Goal: Transaction & Acquisition: Purchase product/service

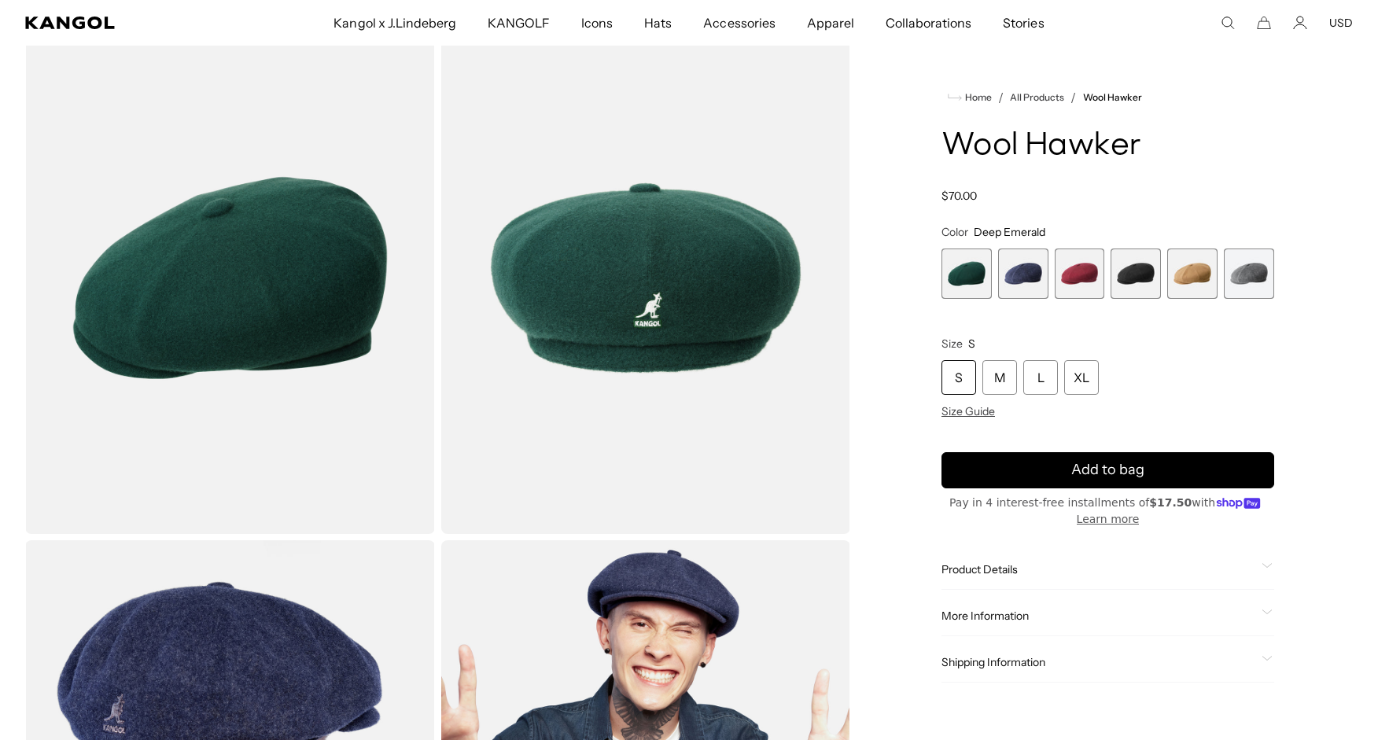
scroll to position [0, 324]
click at [1039, 385] on div "L" at bounding box center [1040, 377] width 35 height 35
click at [1132, 282] on span "4 of 6" at bounding box center [1135, 273] width 50 height 50
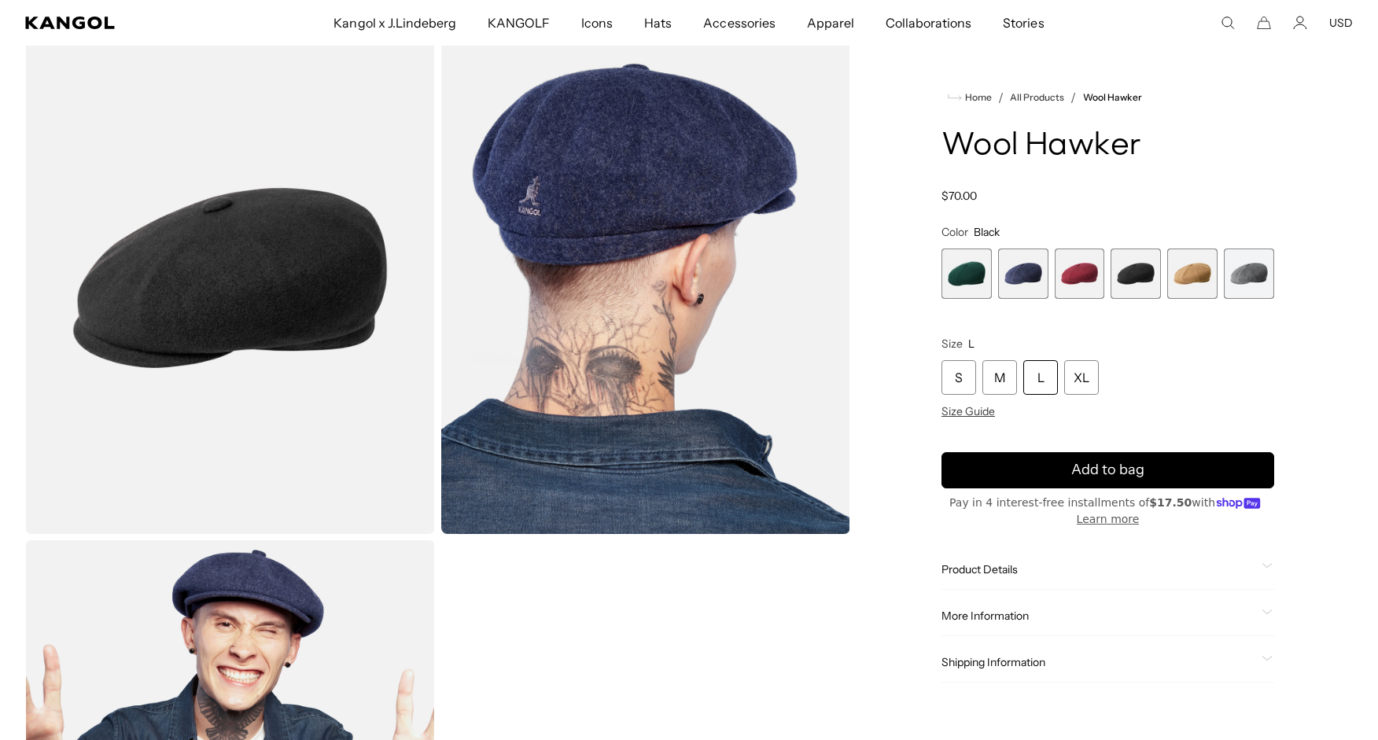
scroll to position [0, 324]
click at [1028, 278] on span "2 of 6" at bounding box center [1023, 273] width 50 height 50
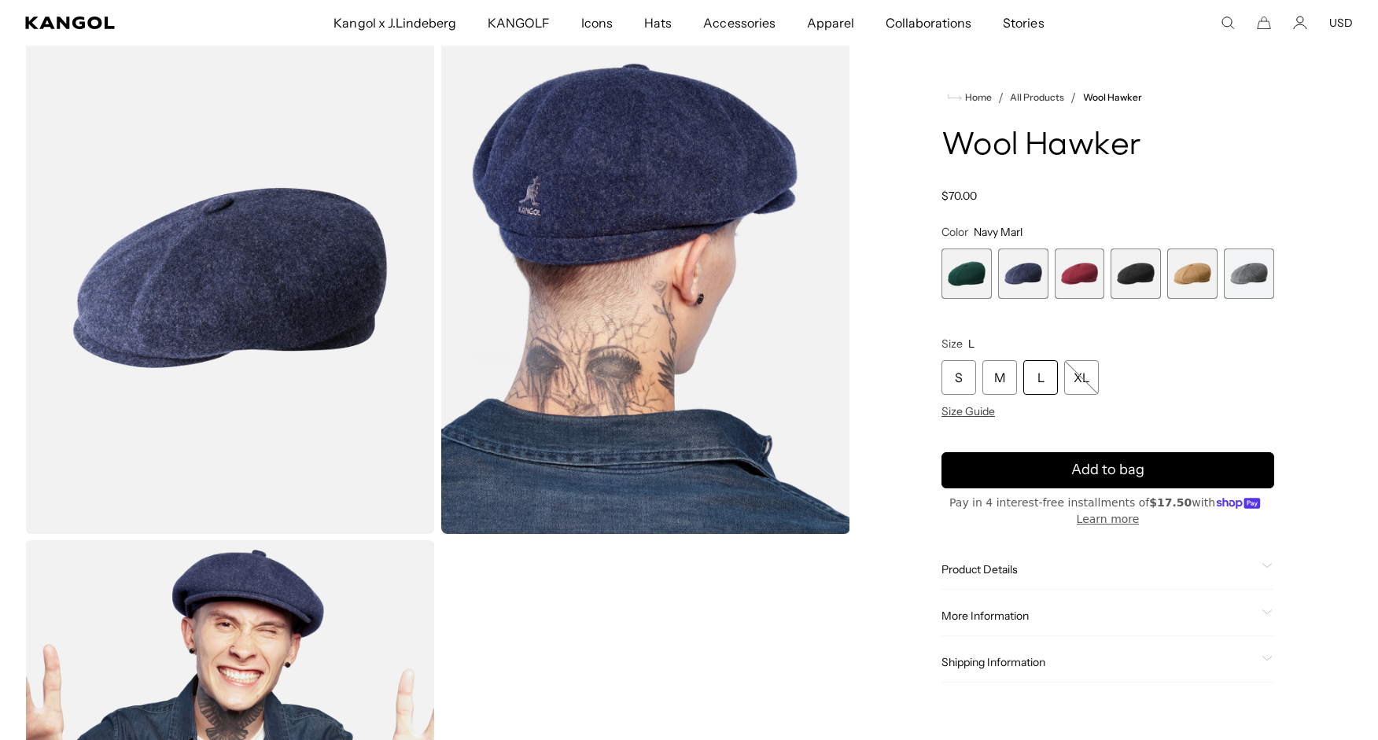
click at [976, 271] on span "1 of 6" at bounding box center [966, 273] width 50 height 50
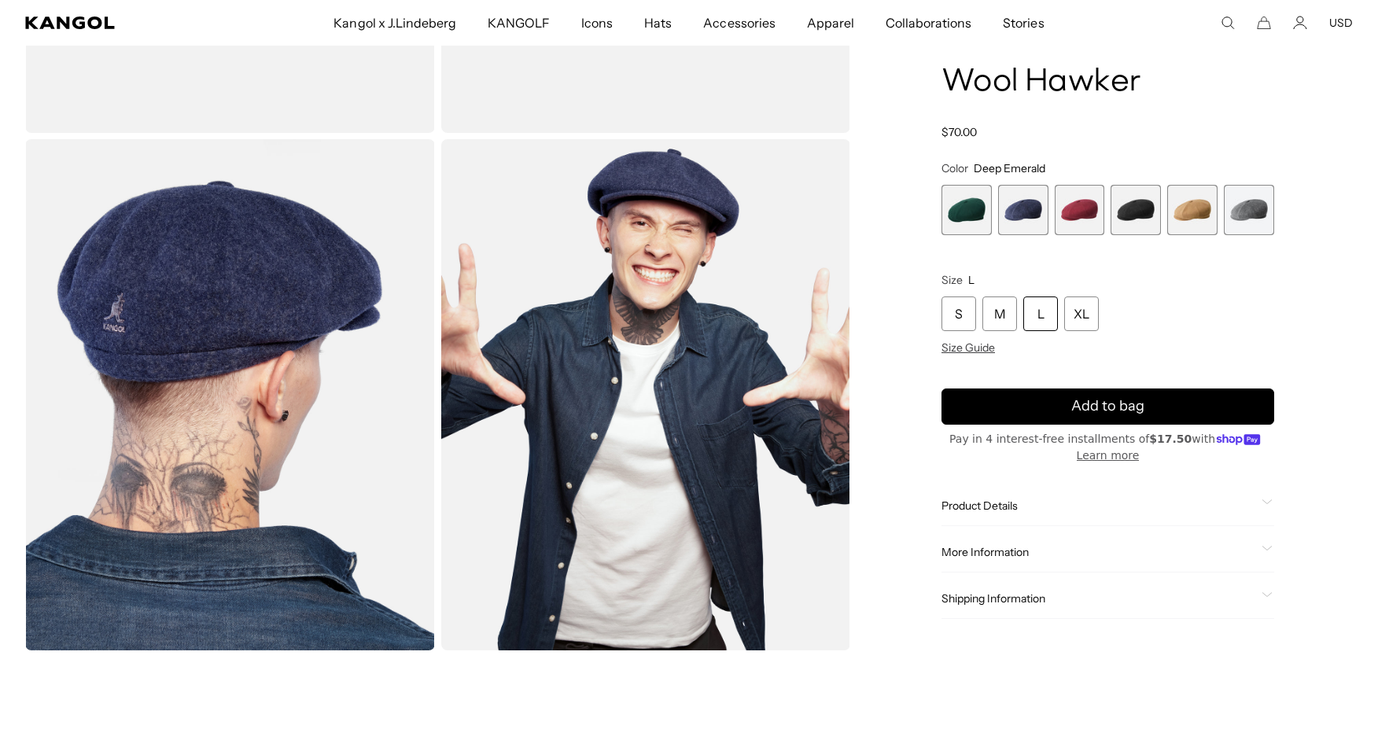
click at [1087, 224] on span "3 of 6" at bounding box center [1079, 210] width 50 height 50
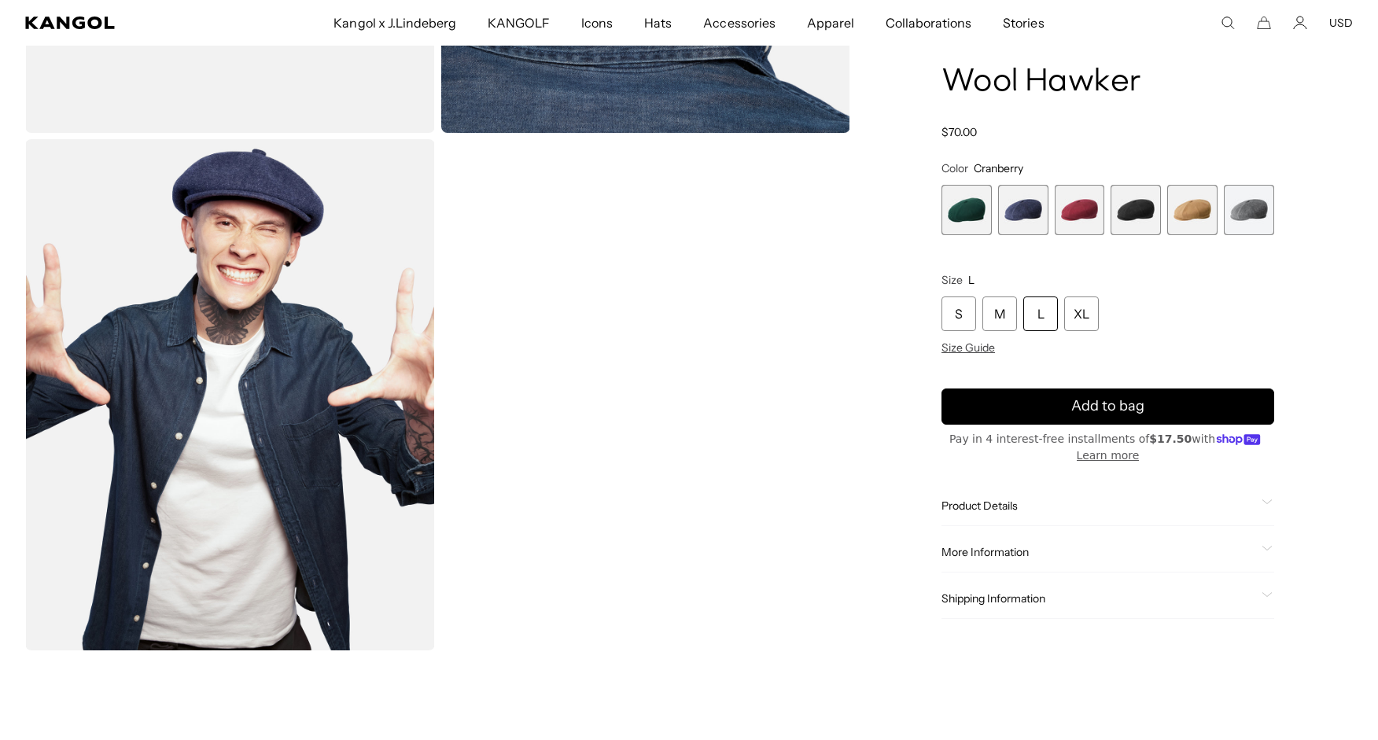
scroll to position [0, 324]
click at [1077, 215] on span "3 of 6" at bounding box center [1079, 210] width 50 height 50
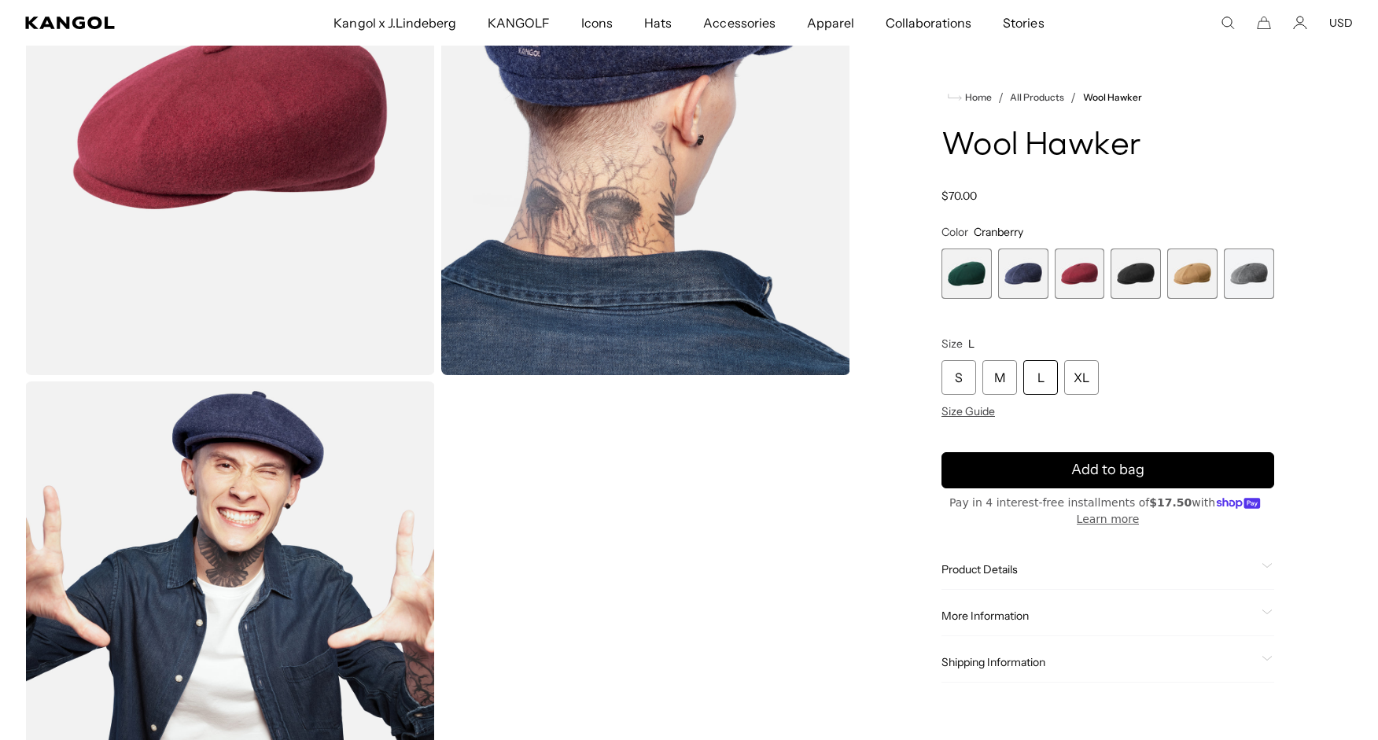
scroll to position [241, 0]
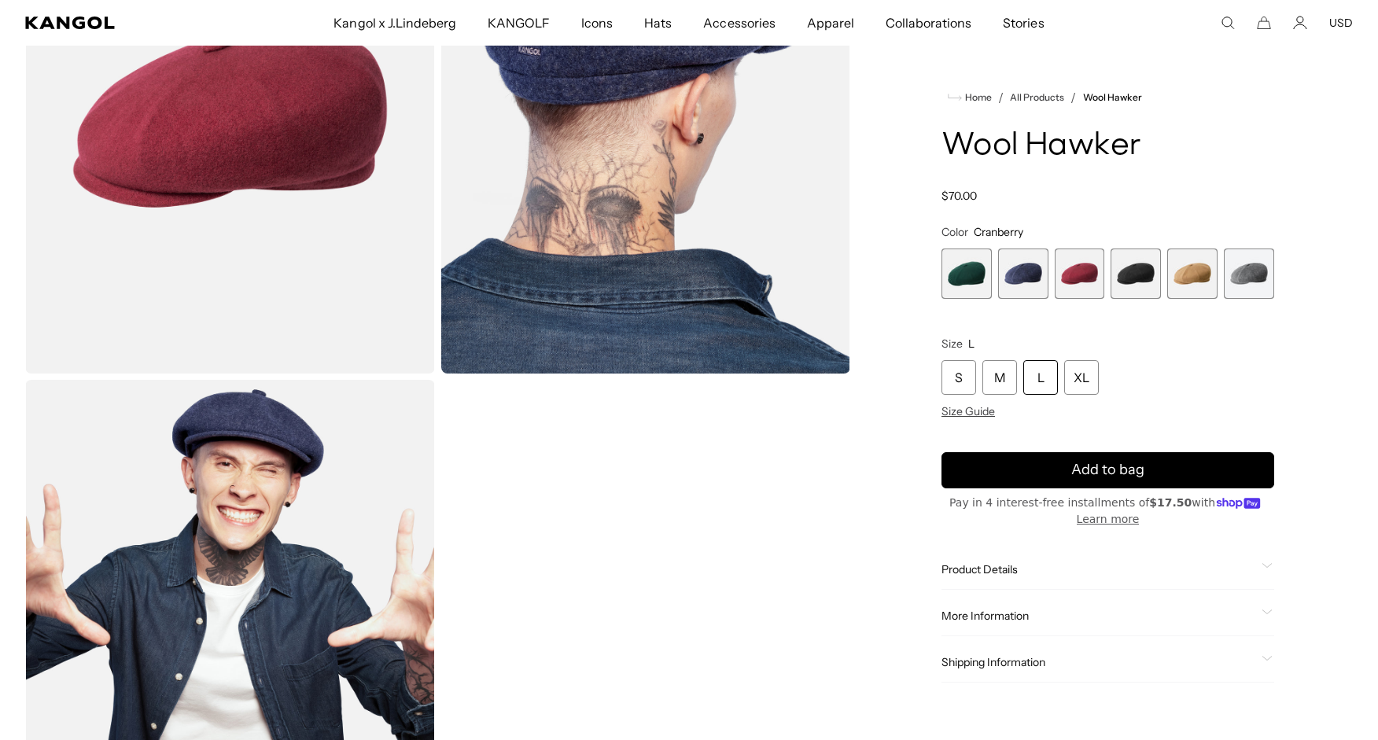
click at [1182, 268] on span "5 of 6" at bounding box center [1192, 273] width 50 height 50
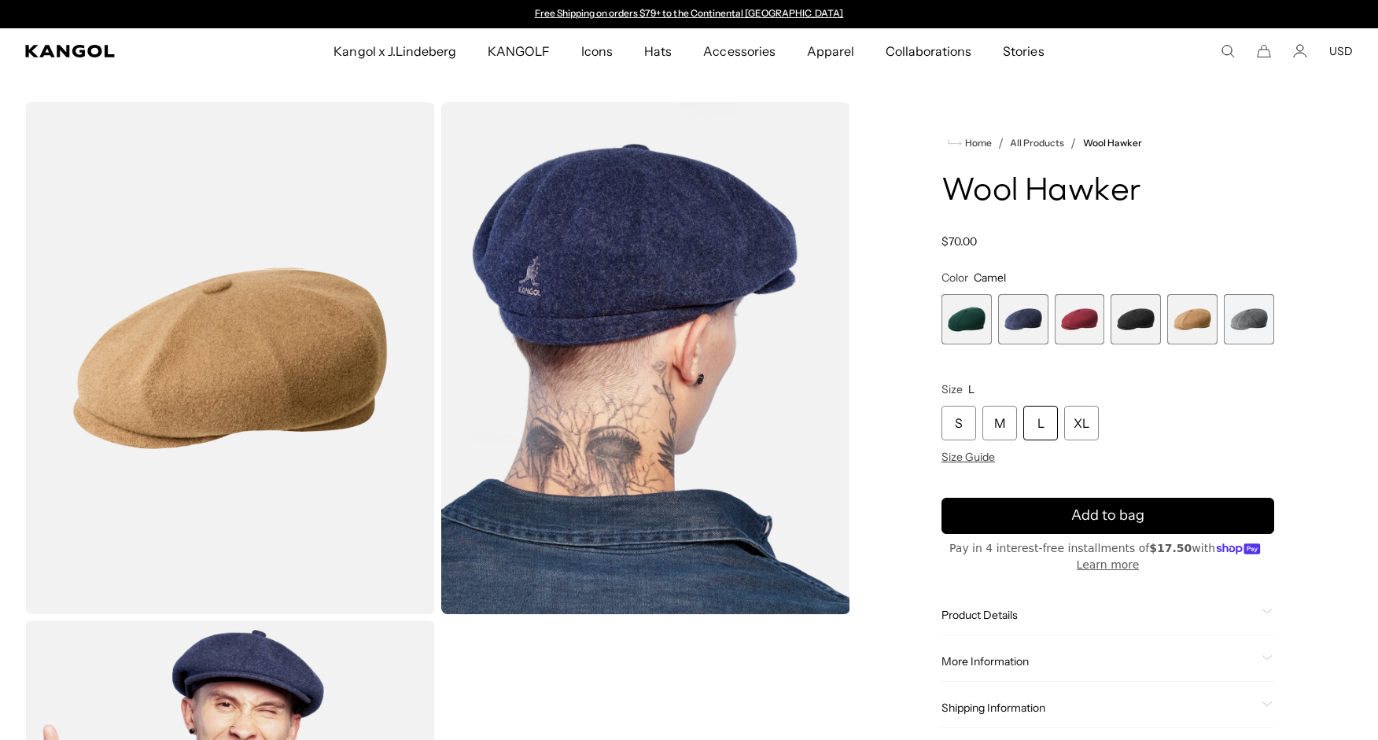
click at [1250, 317] on span "6 of 6" at bounding box center [1249, 319] width 50 height 50
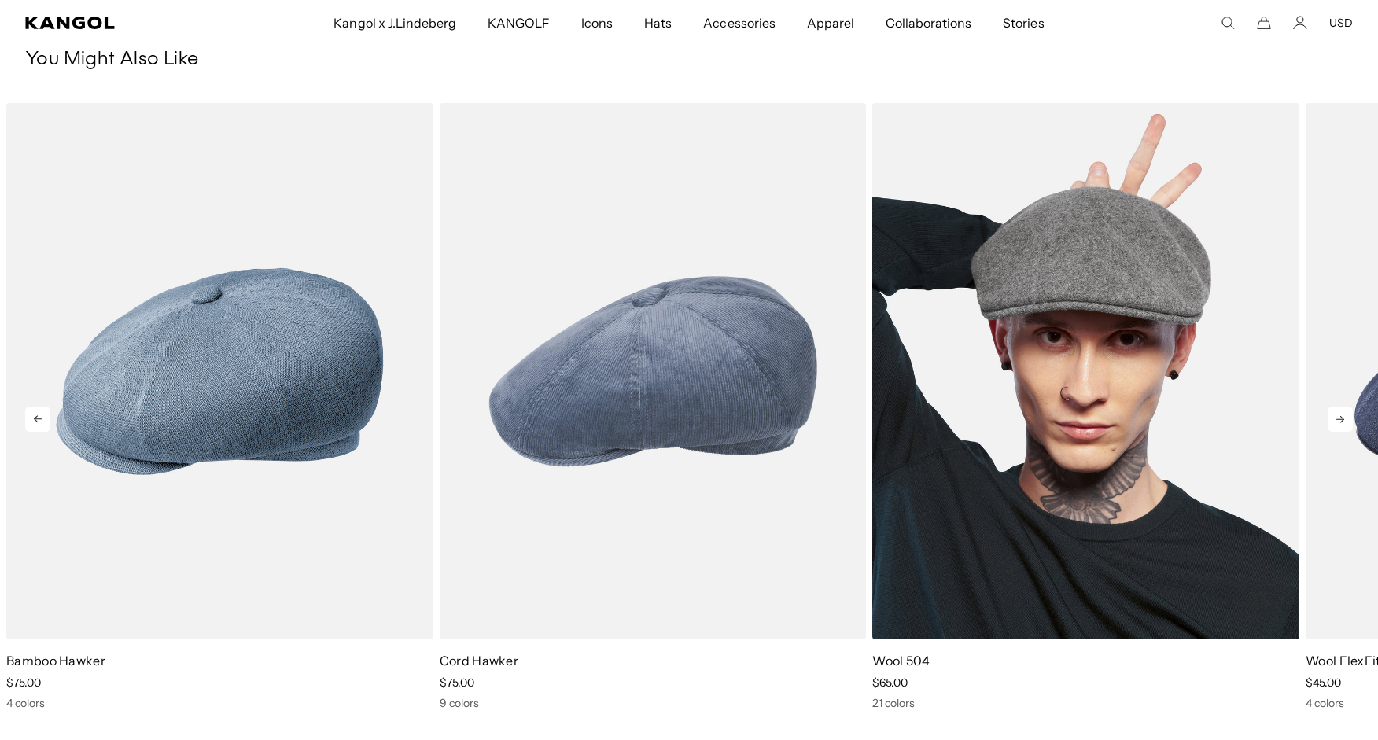
click at [1092, 269] on img "3 of 5" at bounding box center [1085, 371] width 427 height 536
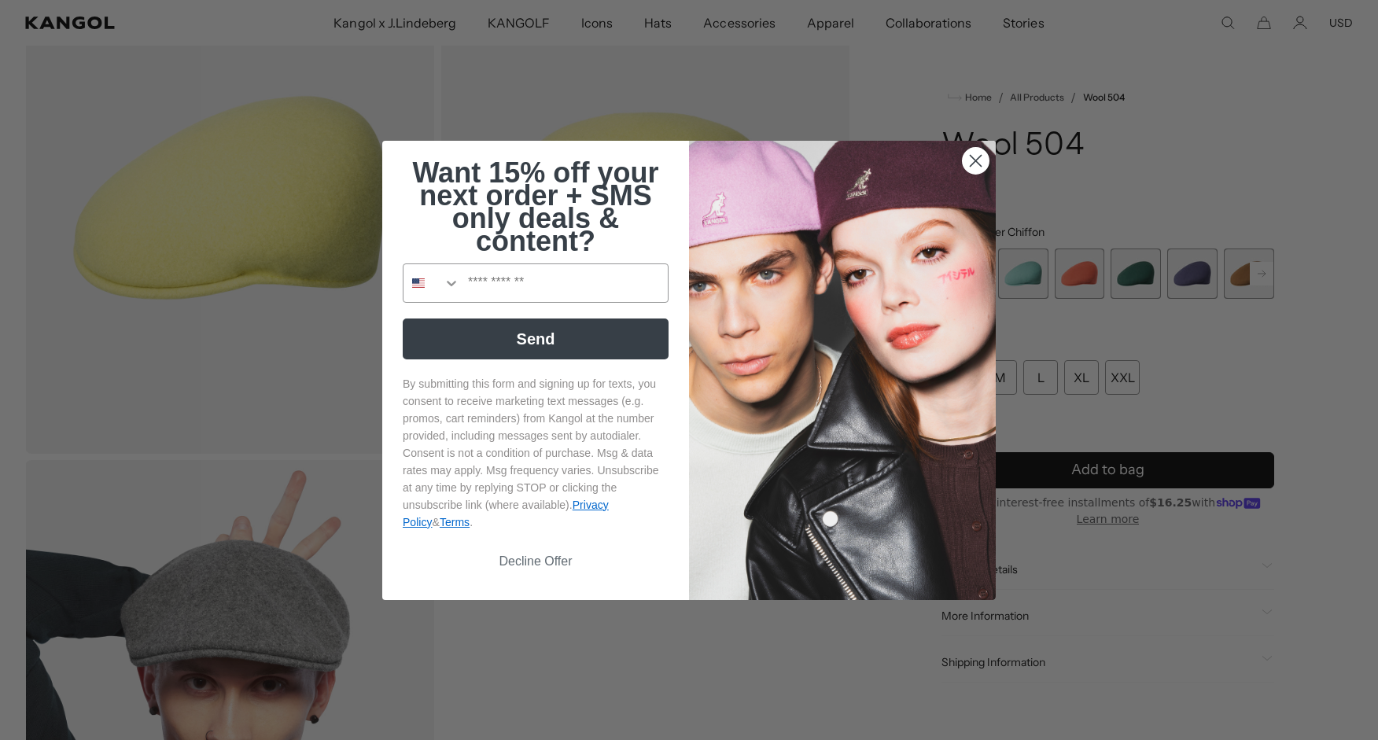
scroll to position [0, 324]
click at [971, 155] on icon "Close dialog" at bounding box center [975, 160] width 11 height 11
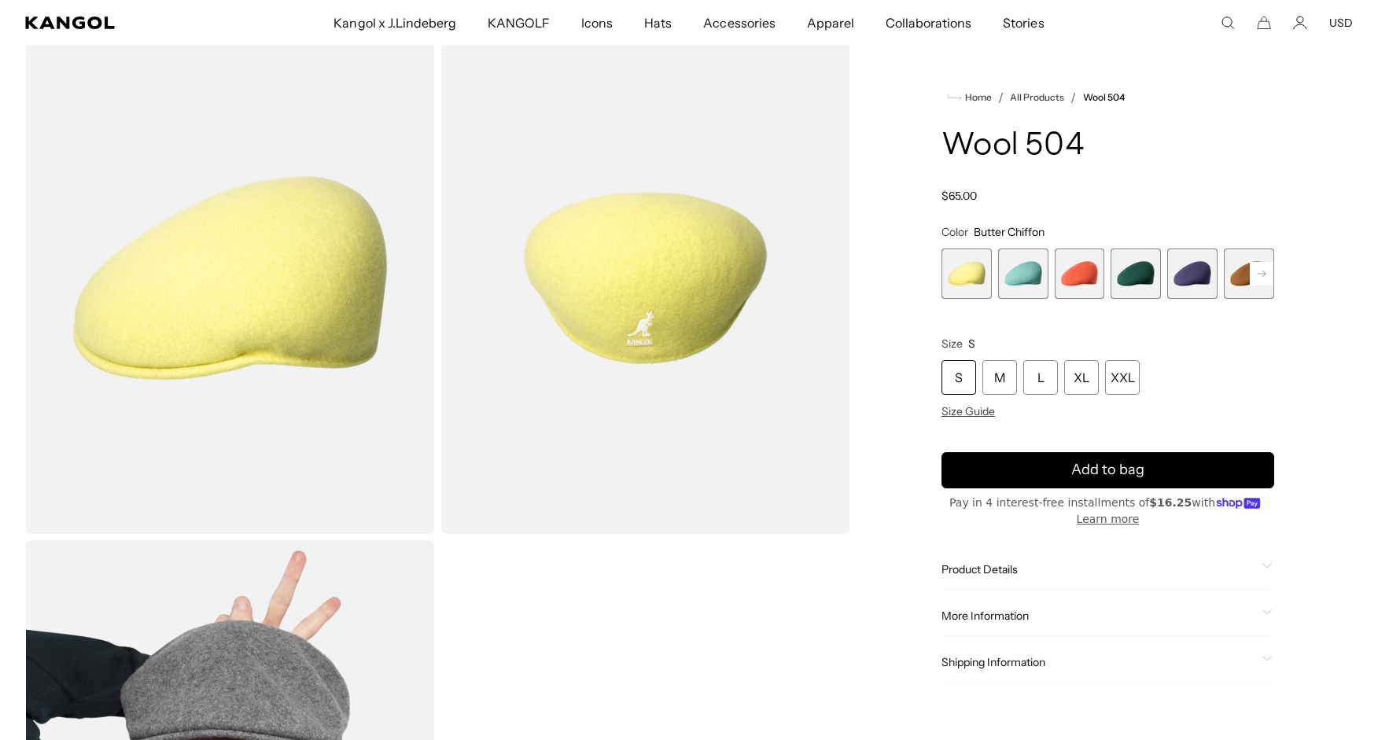
click at [1264, 280] on rect at bounding box center [1262, 274] width 24 height 24
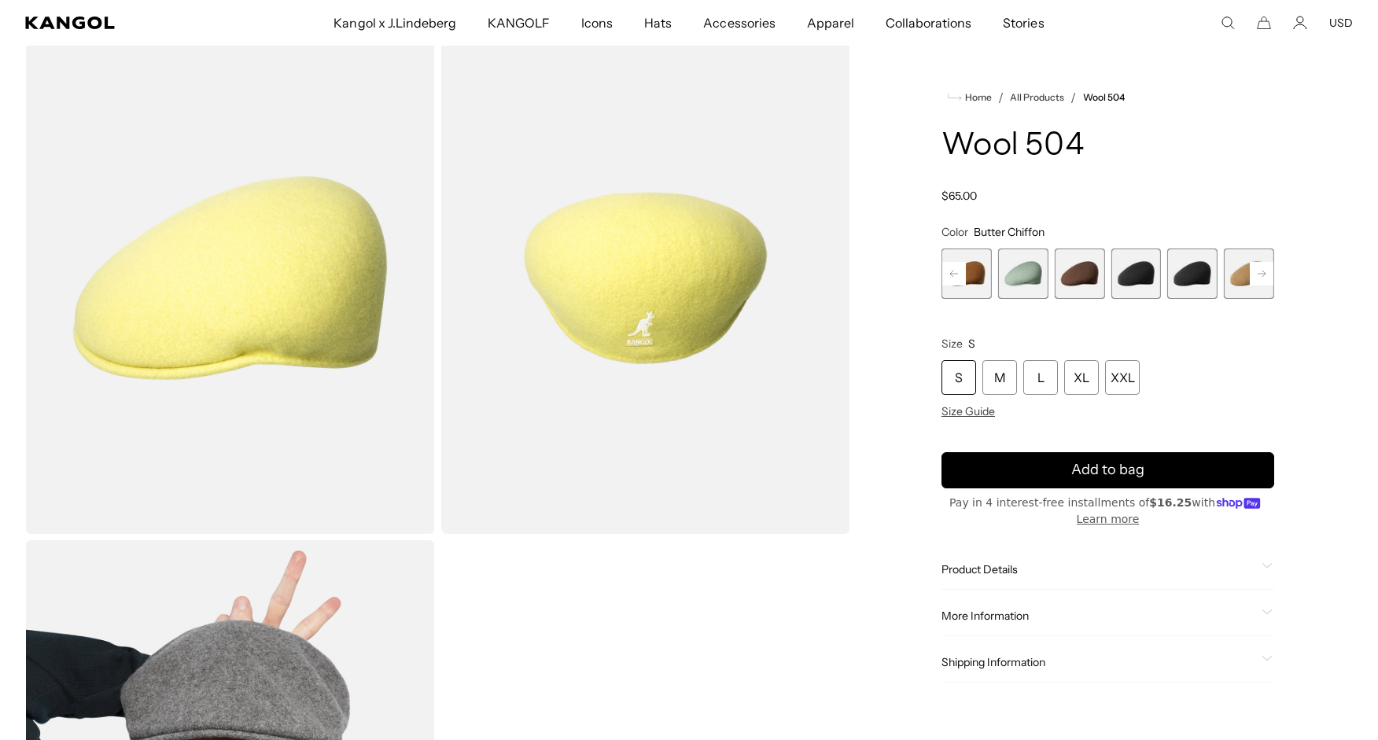
scroll to position [0, 0]
click at [1264, 280] on rect at bounding box center [1262, 274] width 24 height 24
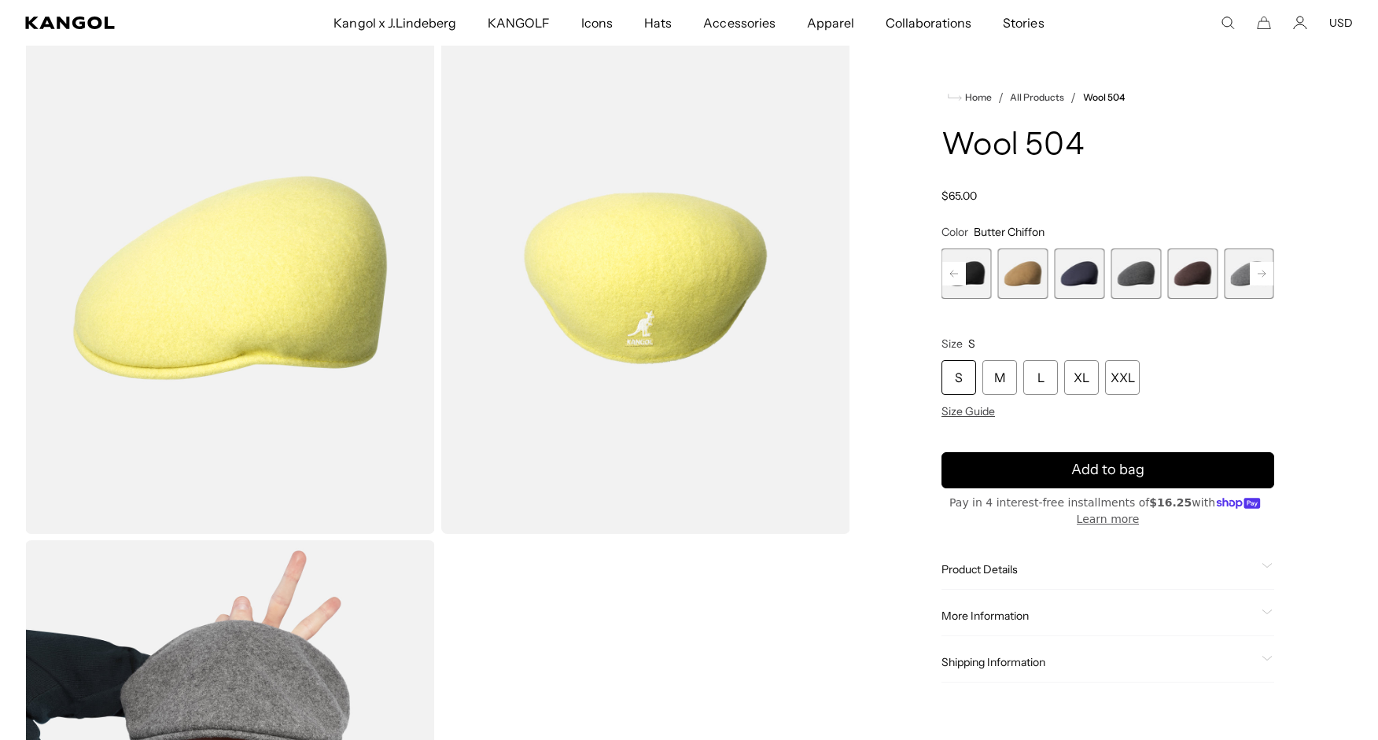
click at [1264, 280] on rect at bounding box center [1262, 274] width 24 height 24
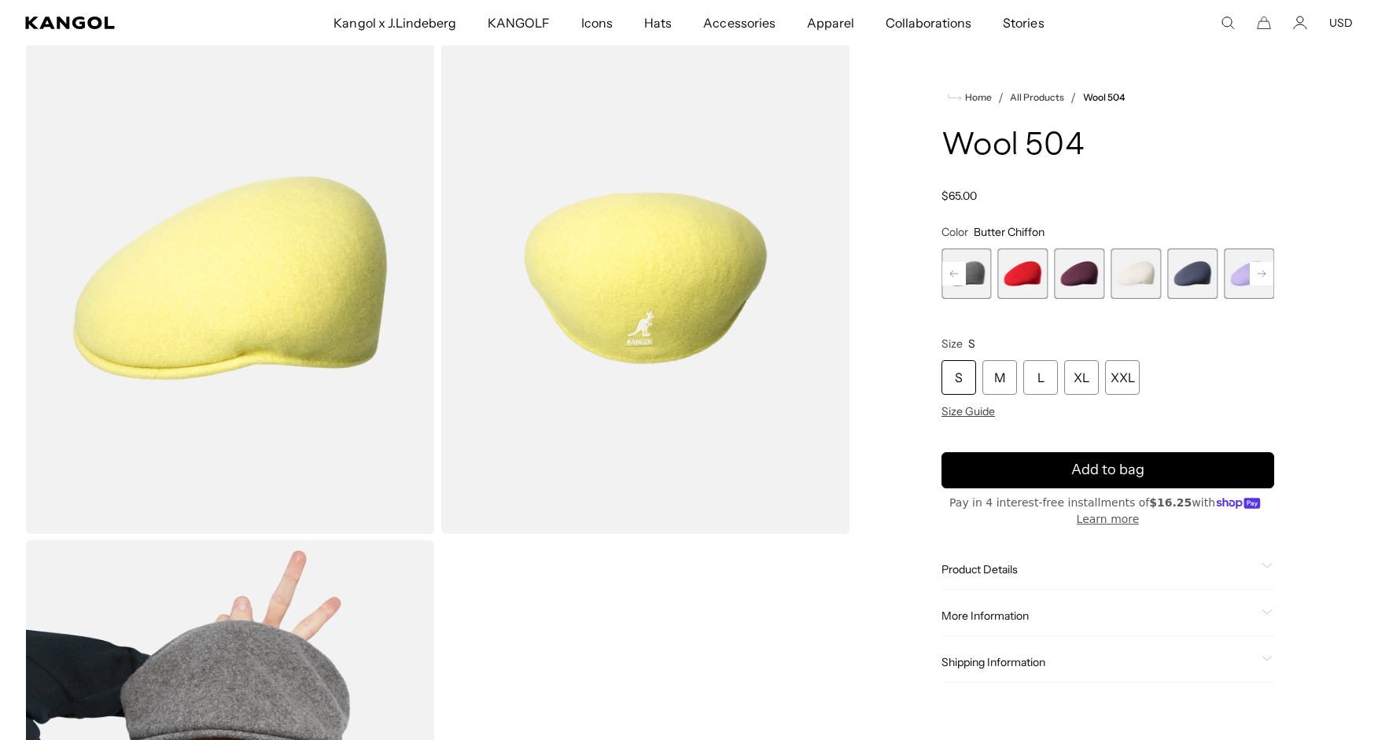
click at [1264, 280] on rect at bounding box center [1262, 274] width 24 height 24
click at [1264, 280] on div "Previous Next Butter Chiffon Variant sold out or unavailable Aquatic Variant so…" at bounding box center [1107, 273] width 333 height 50
click at [1264, 280] on span "21 of 21" at bounding box center [1249, 273] width 50 height 50
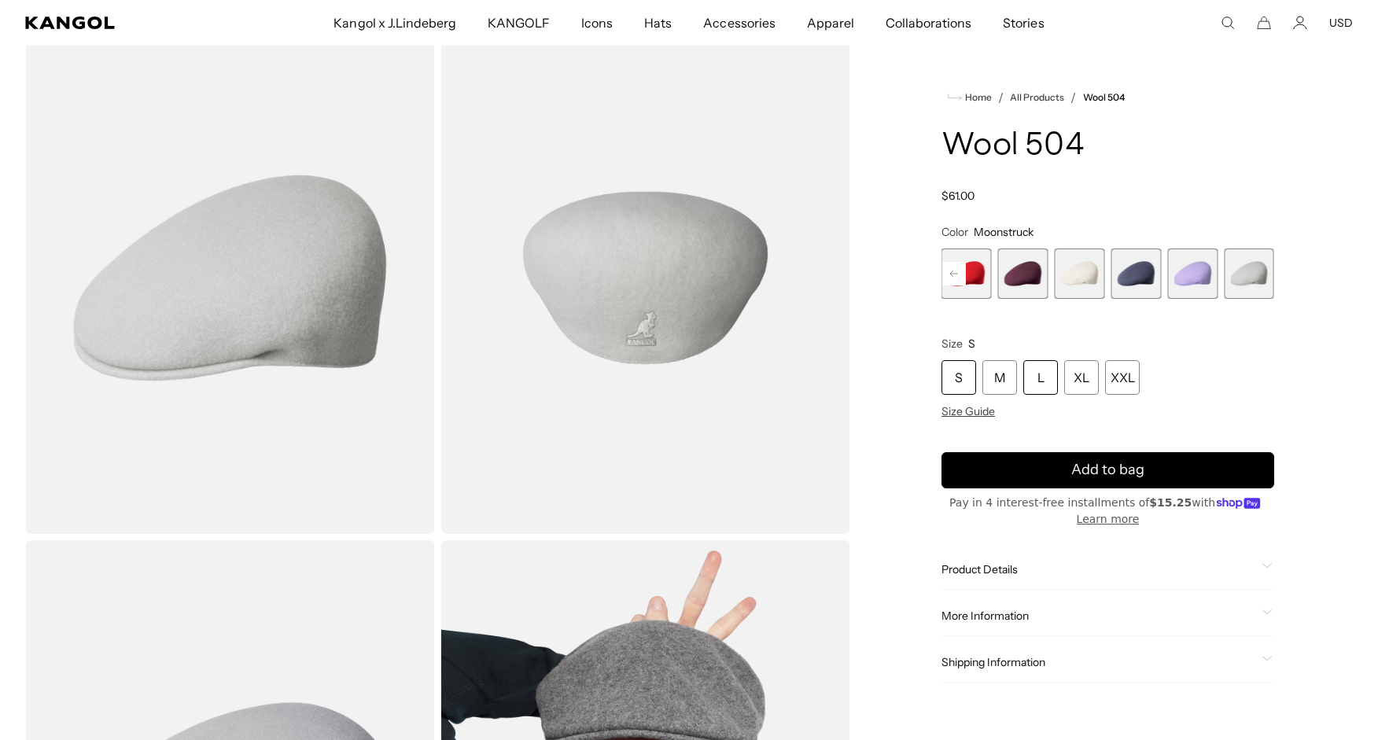
click at [1047, 386] on div "L" at bounding box center [1040, 377] width 35 height 35
click at [1192, 278] on span "20 of 21" at bounding box center [1192, 273] width 50 height 50
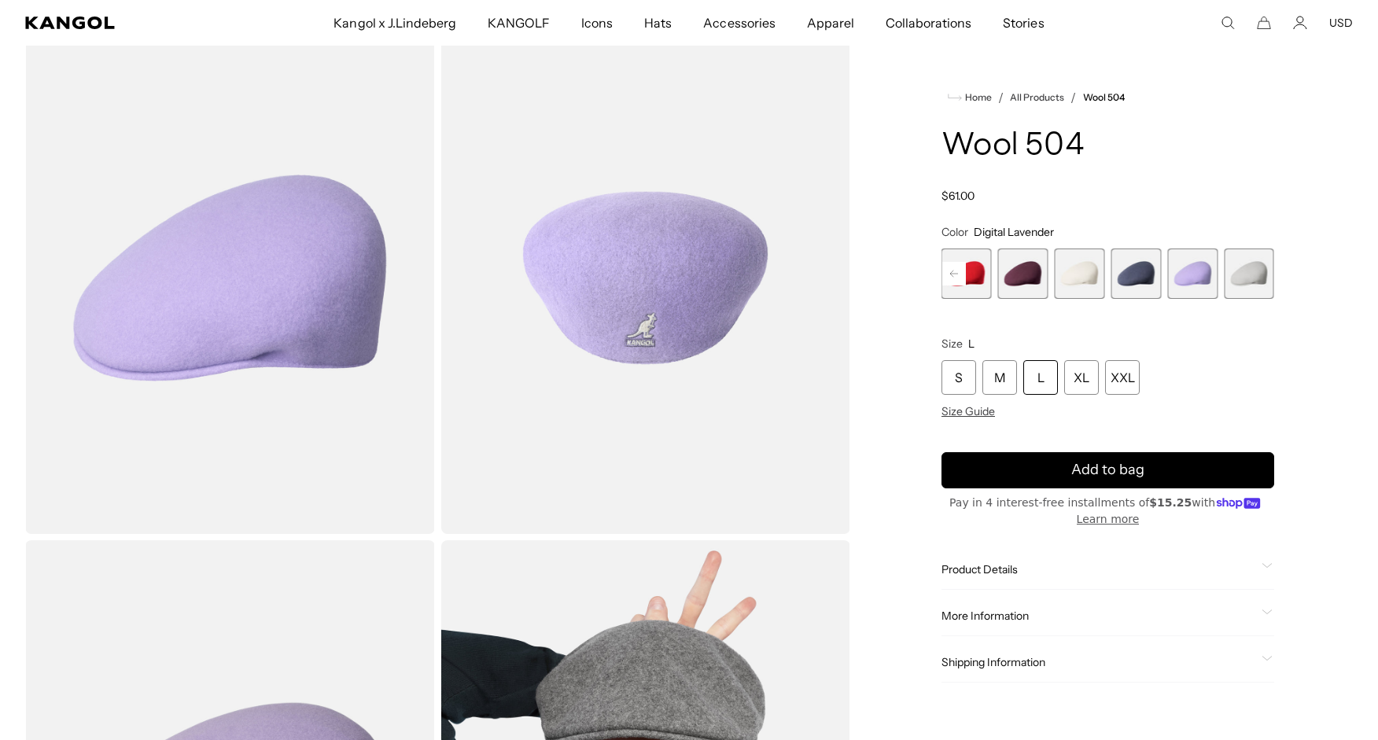
click at [1145, 276] on span "19 of 21" at bounding box center [1135, 273] width 50 height 50
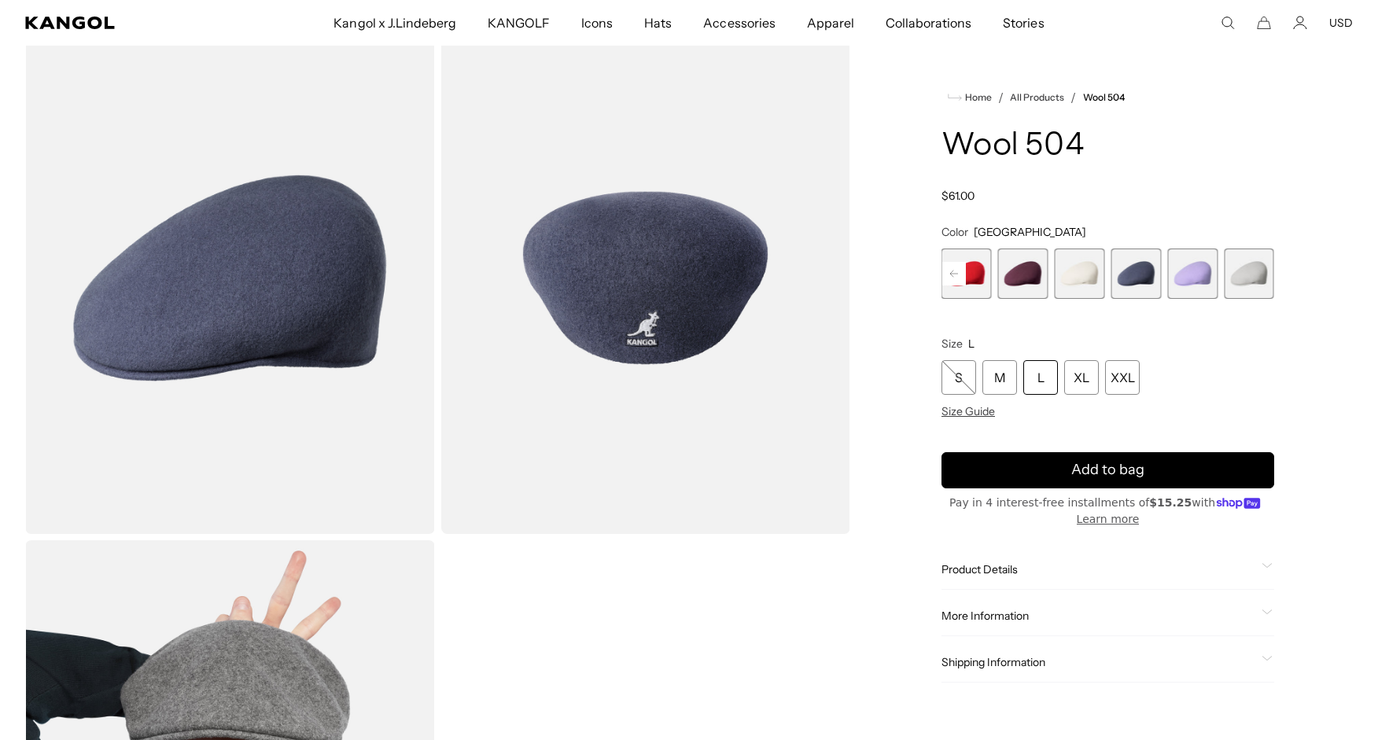
click at [1091, 274] on span "18 of 21" at bounding box center [1079, 273] width 50 height 50
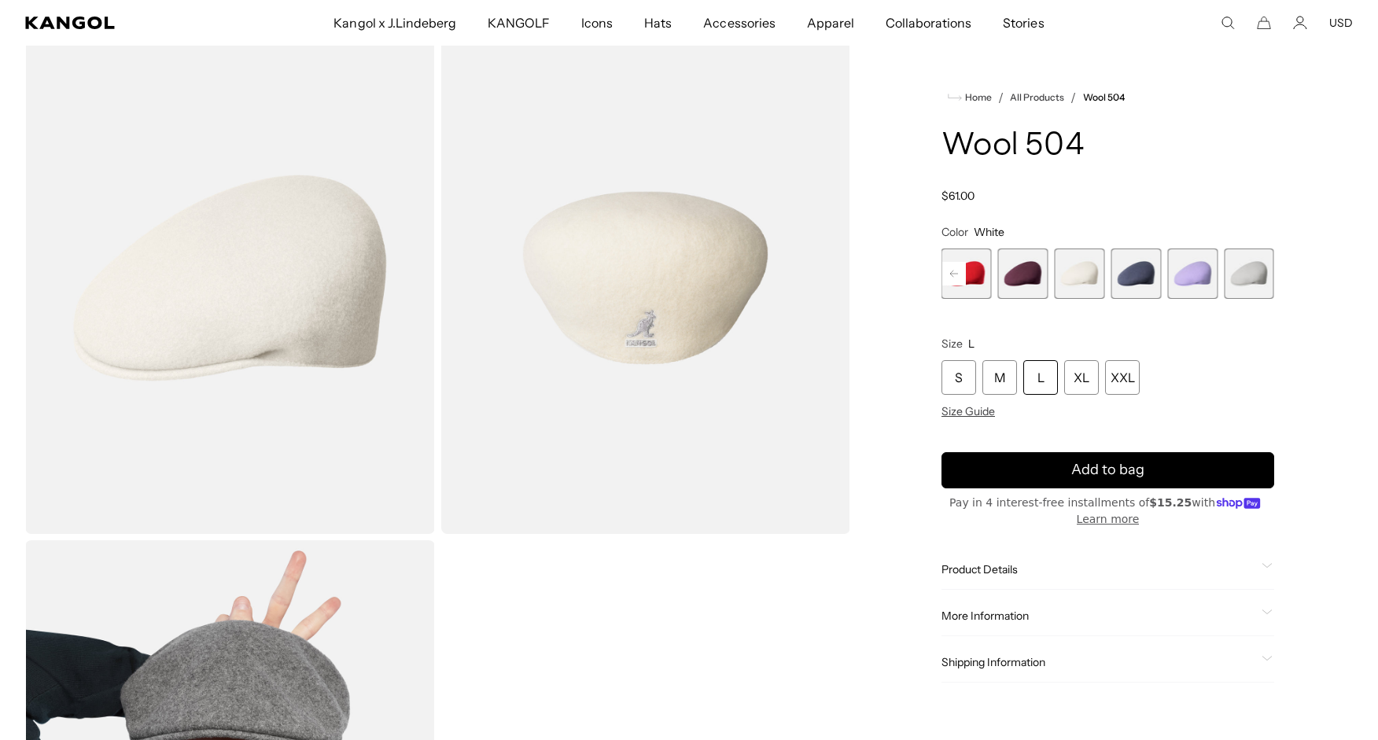
scroll to position [0, 324]
click at [1039, 272] on span "17 of 21" at bounding box center [1023, 273] width 50 height 50
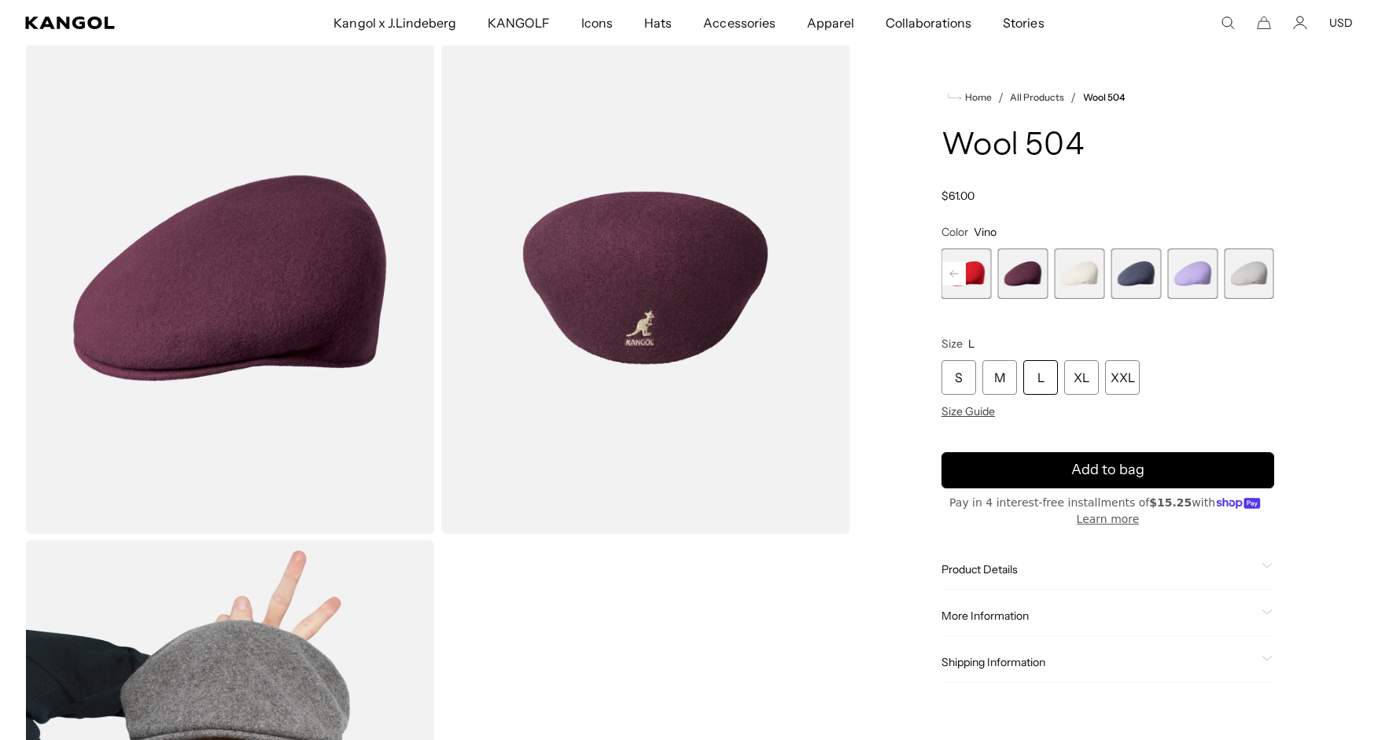
drag, startPoint x: 980, startPoint y: 274, endPoint x: 1009, endPoint y: 269, distance: 29.5
click at [981, 274] on span "16 of 21" at bounding box center [966, 273] width 50 height 50
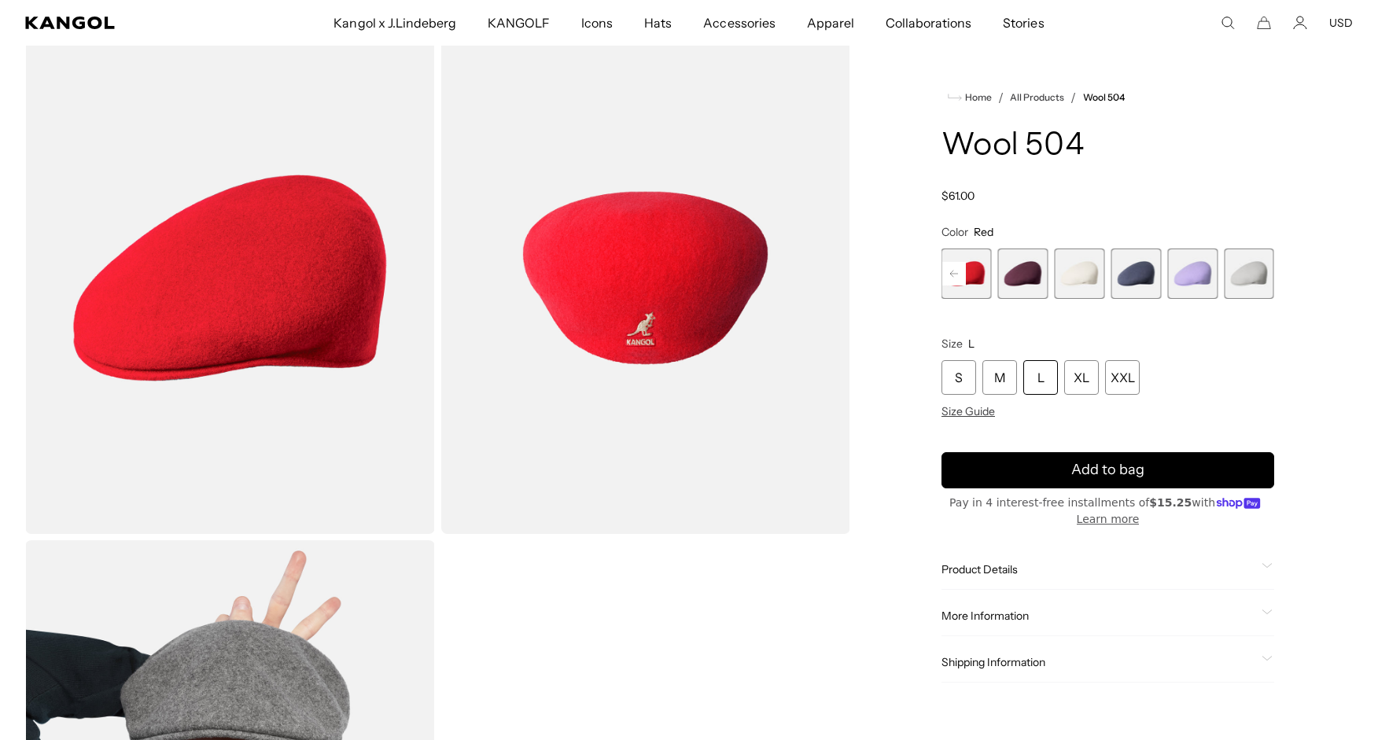
scroll to position [0, 324]
click at [950, 274] on icon at bounding box center [954, 273] width 24 height 25
click at [950, 274] on icon at bounding box center [954, 274] width 8 height 6
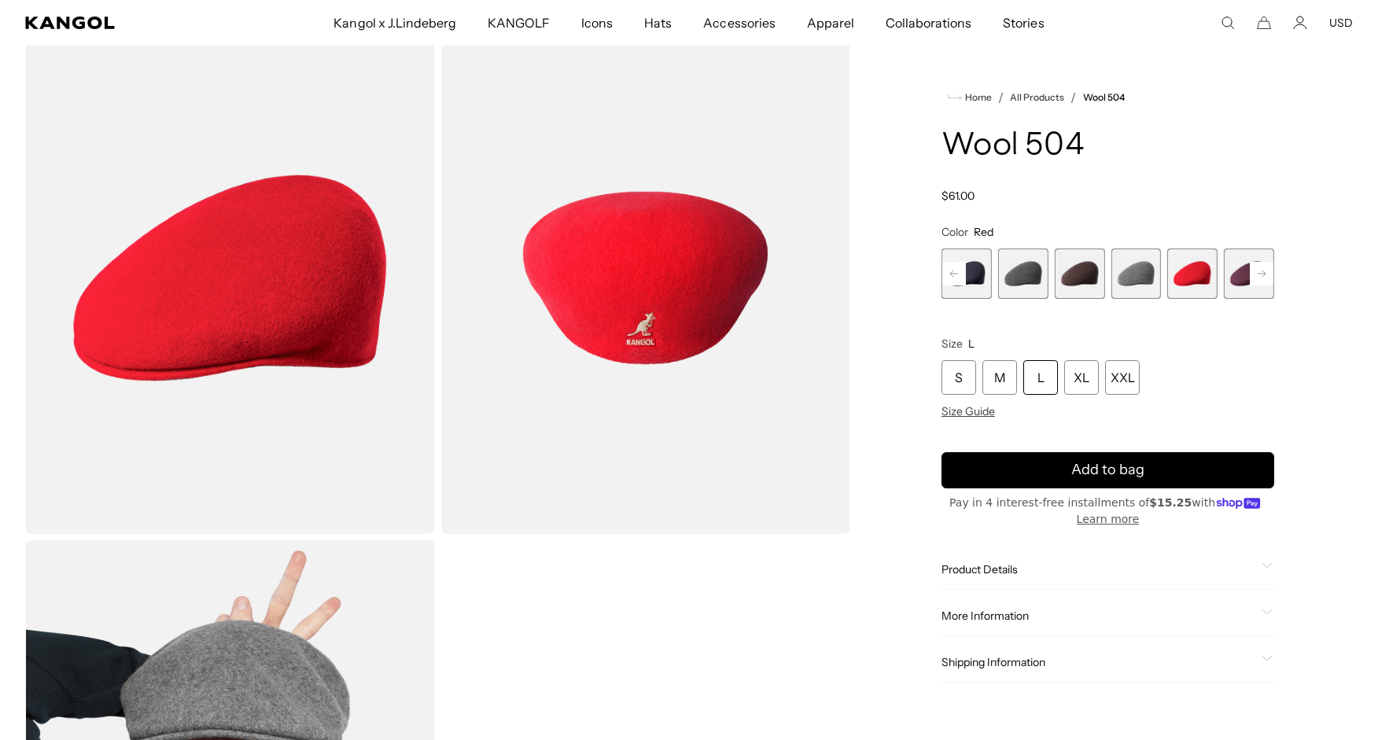
click at [950, 274] on icon at bounding box center [954, 274] width 8 height 6
click at [1205, 267] on span "15 of 21" at bounding box center [1192, 273] width 50 height 50
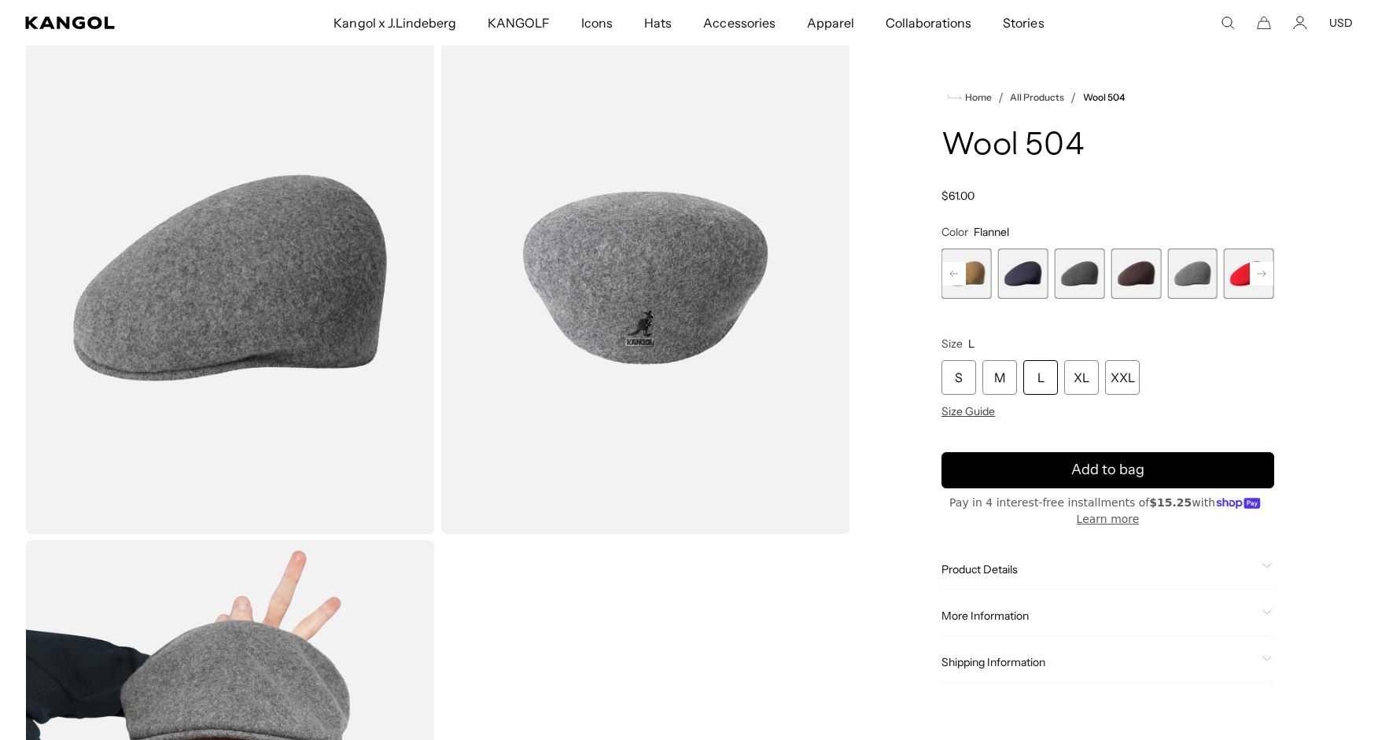
scroll to position [0, 324]
click at [1142, 276] on span "14 of 21" at bounding box center [1135, 273] width 50 height 50
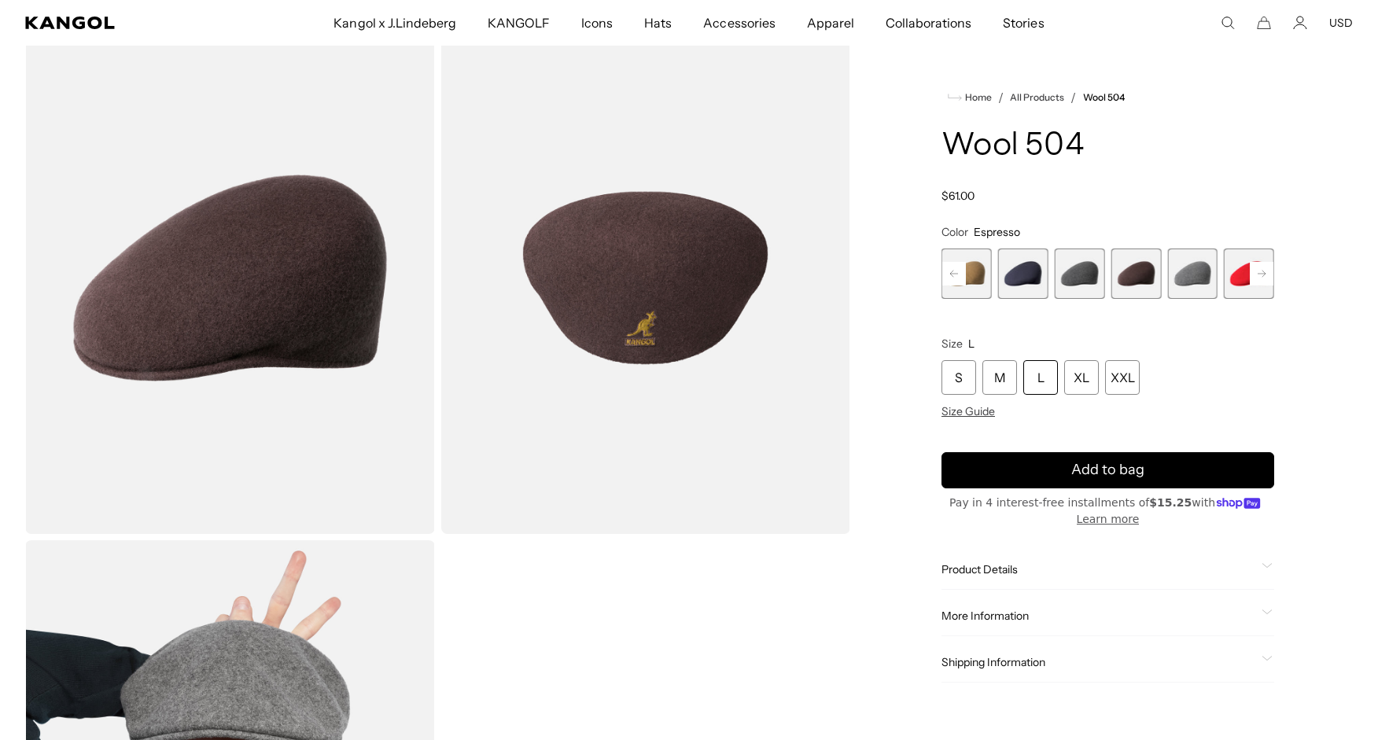
click at [1077, 272] on span "13 of 21" at bounding box center [1079, 273] width 50 height 50
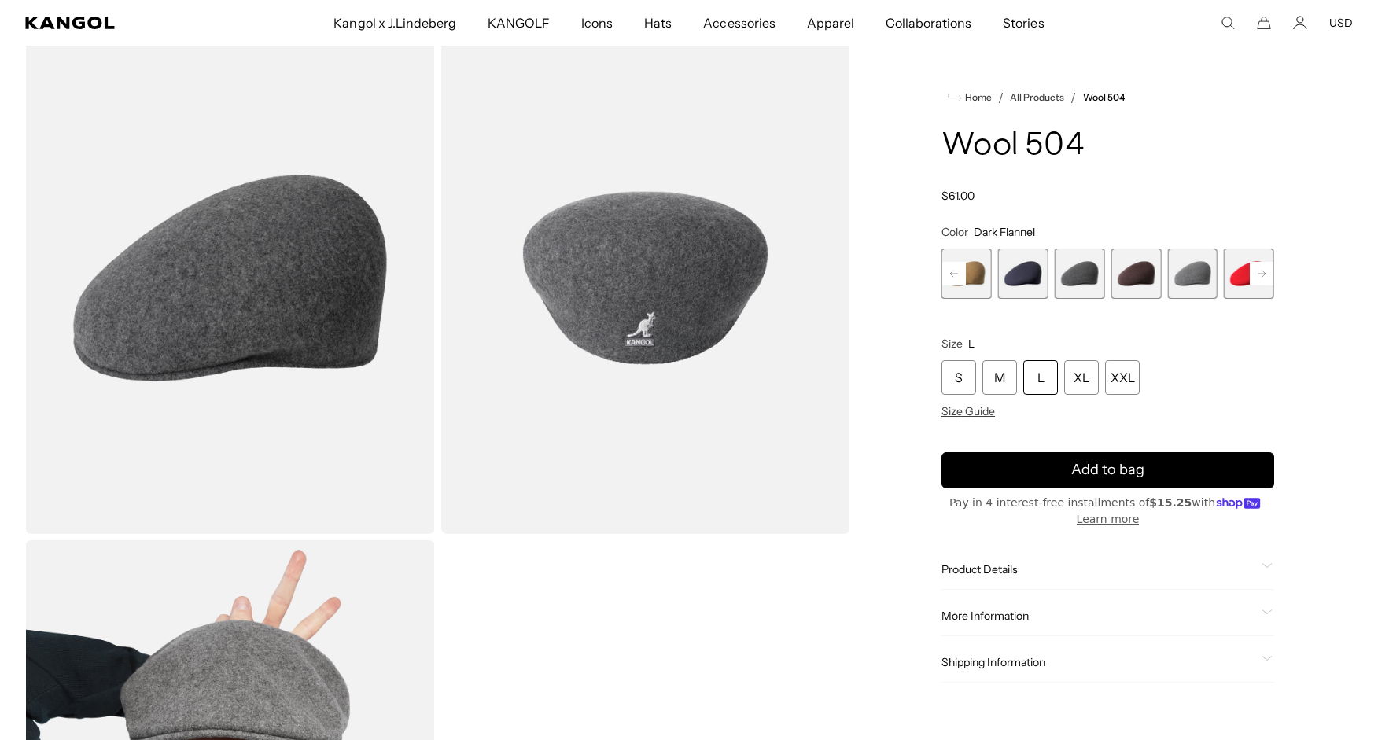
scroll to position [0, 324]
click at [1030, 271] on span "12 of 21" at bounding box center [1023, 273] width 50 height 50
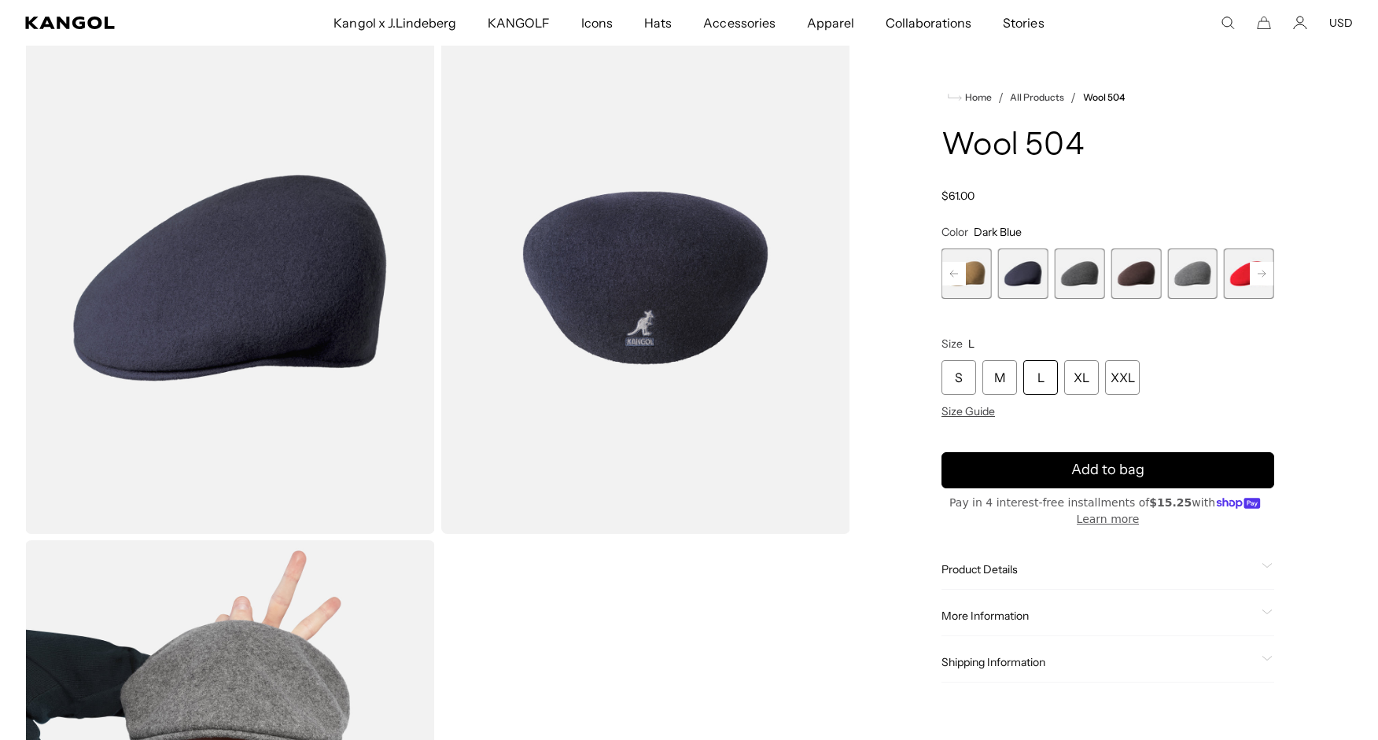
scroll to position [0, 324]
click at [978, 266] on span "11 of 21" at bounding box center [966, 273] width 50 height 50
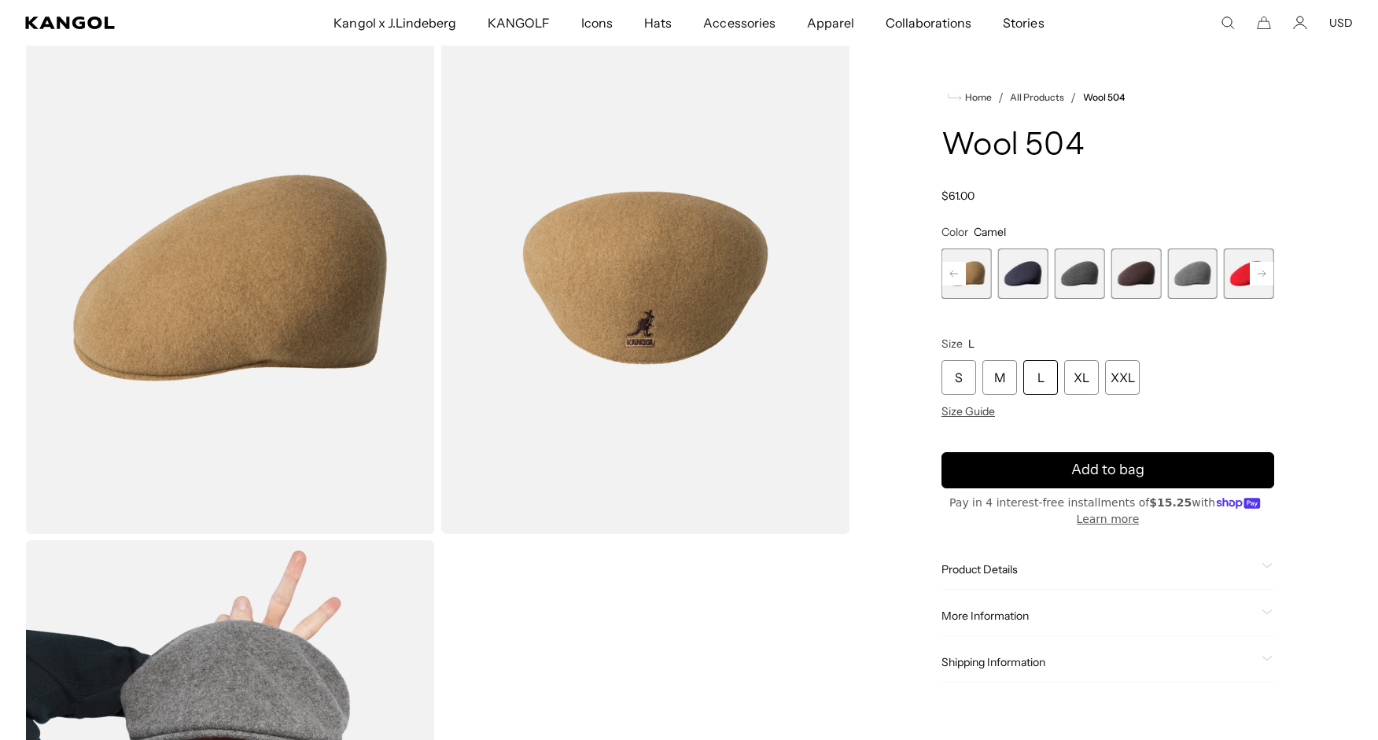
click at [950, 276] on rect at bounding box center [954, 274] width 24 height 24
click at [1130, 278] on span "10 of 21" at bounding box center [1135, 273] width 50 height 50
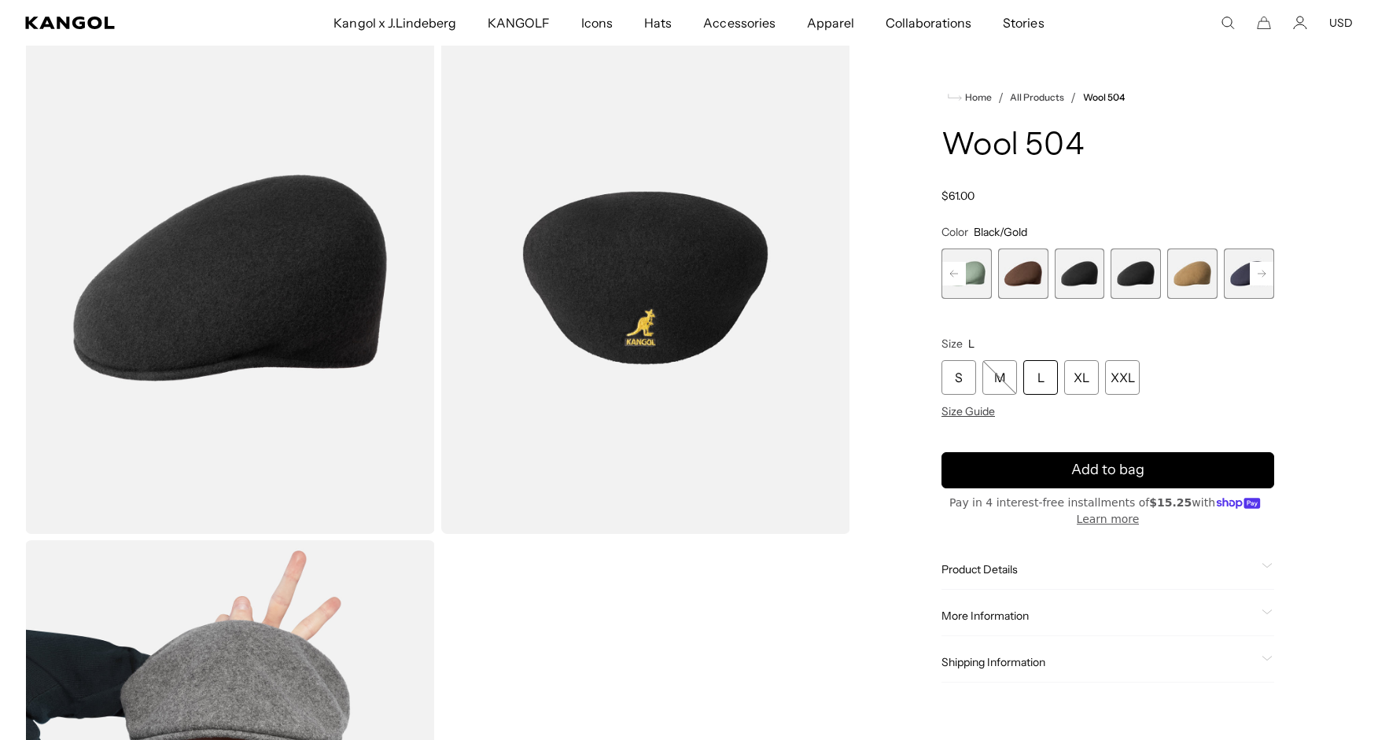
scroll to position [0, 324]
click at [1076, 275] on span "9 of 21" at bounding box center [1079, 273] width 50 height 50
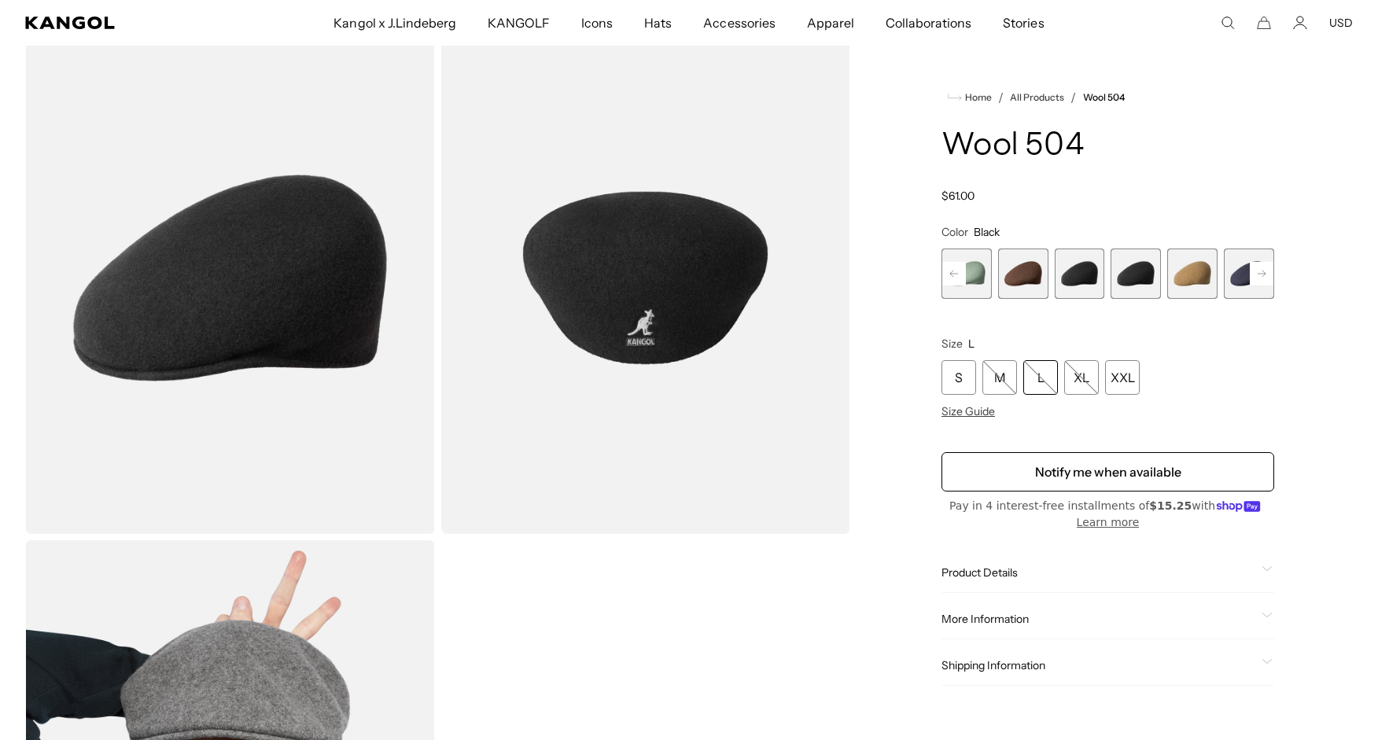
click at [1020, 274] on span "8 of 21" at bounding box center [1023, 273] width 50 height 50
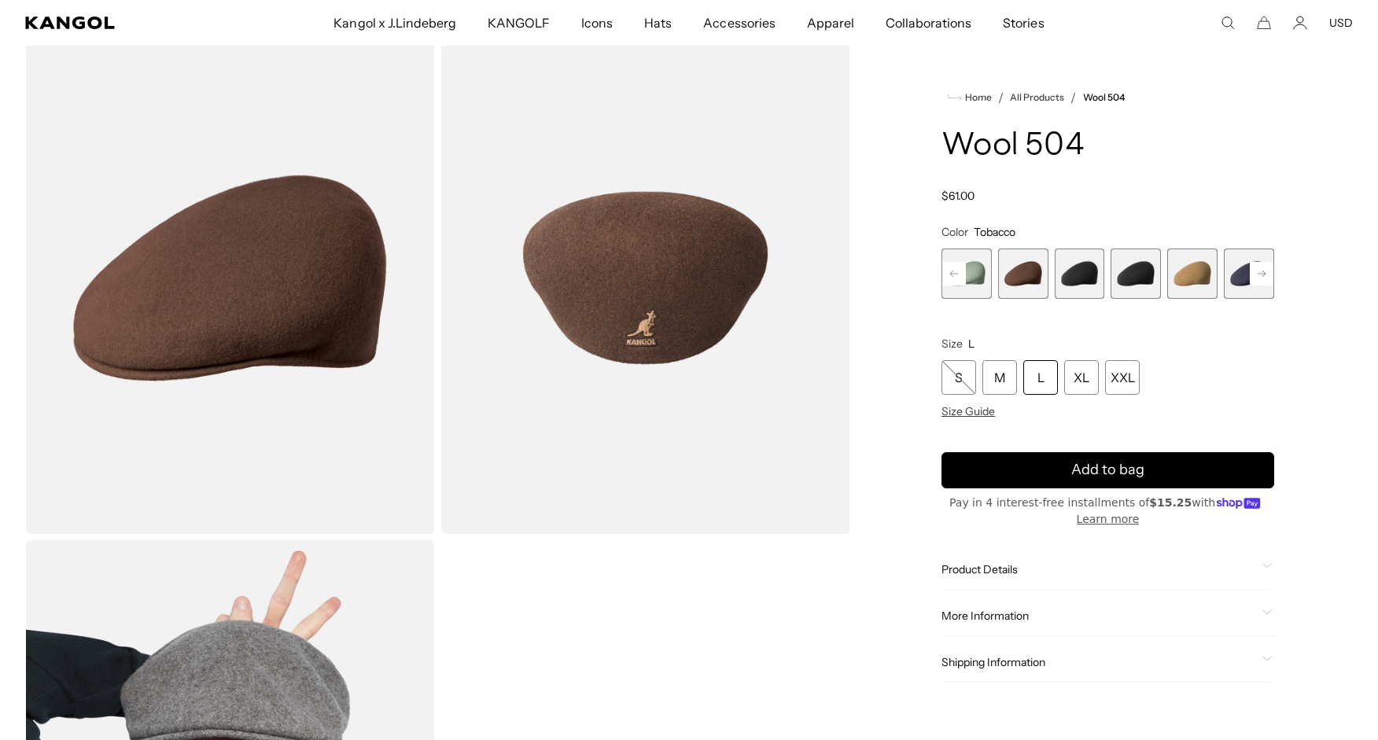
click at [981, 270] on span "7 of 21" at bounding box center [966, 273] width 50 height 50
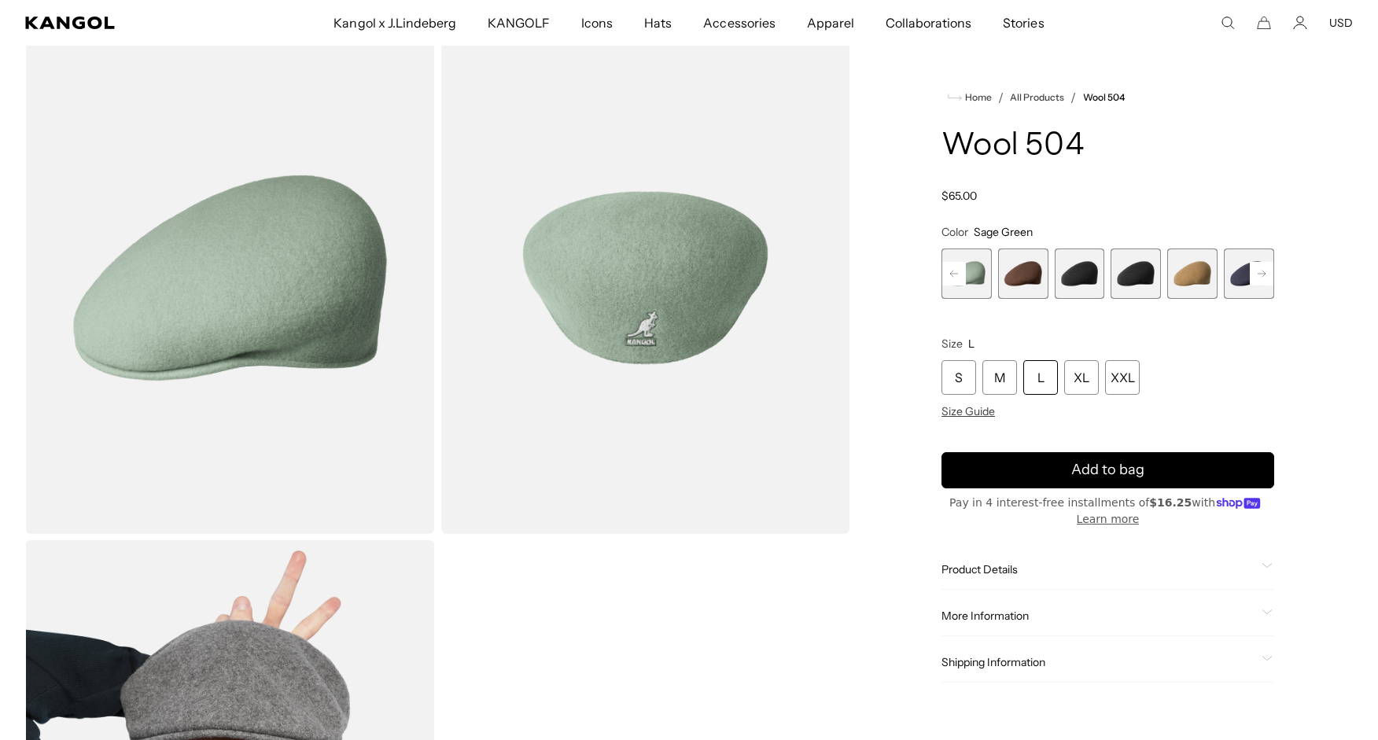
scroll to position [0, 324]
click at [948, 271] on rect at bounding box center [954, 274] width 24 height 24
click at [974, 276] on span "6 of 21" at bounding box center [966, 273] width 50 height 50
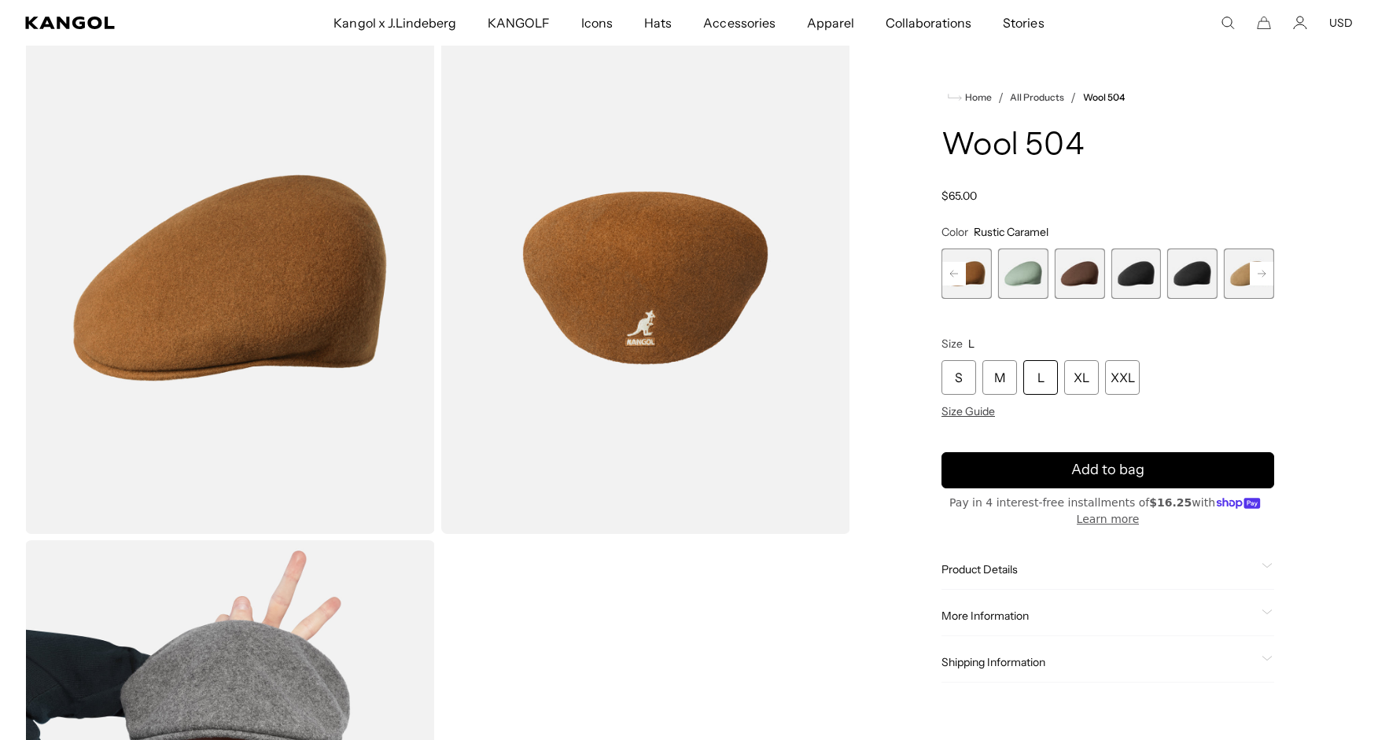
click at [956, 275] on rect at bounding box center [954, 274] width 24 height 24
click at [1074, 278] on span "5 of 21" at bounding box center [1079, 273] width 50 height 50
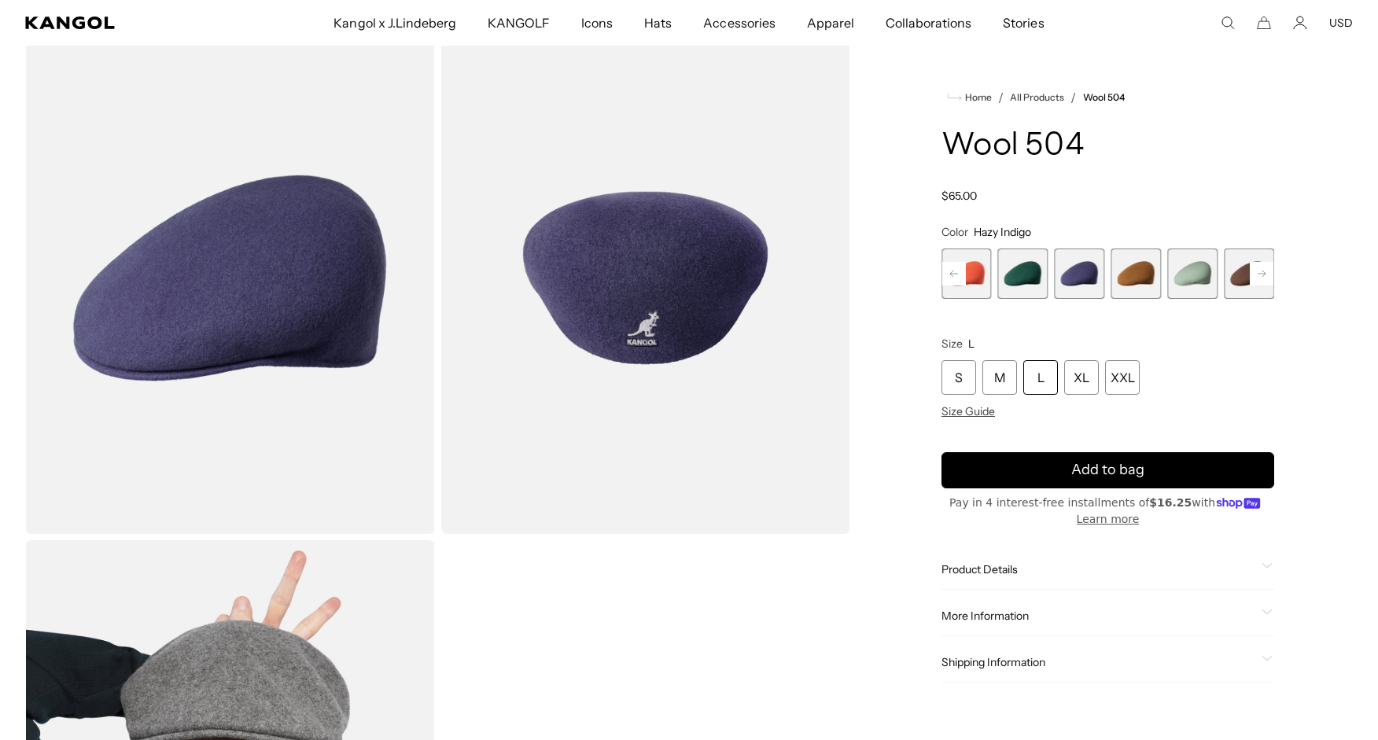
click at [1029, 278] on span "4 of 21" at bounding box center [1023, 273] width 50 height 50
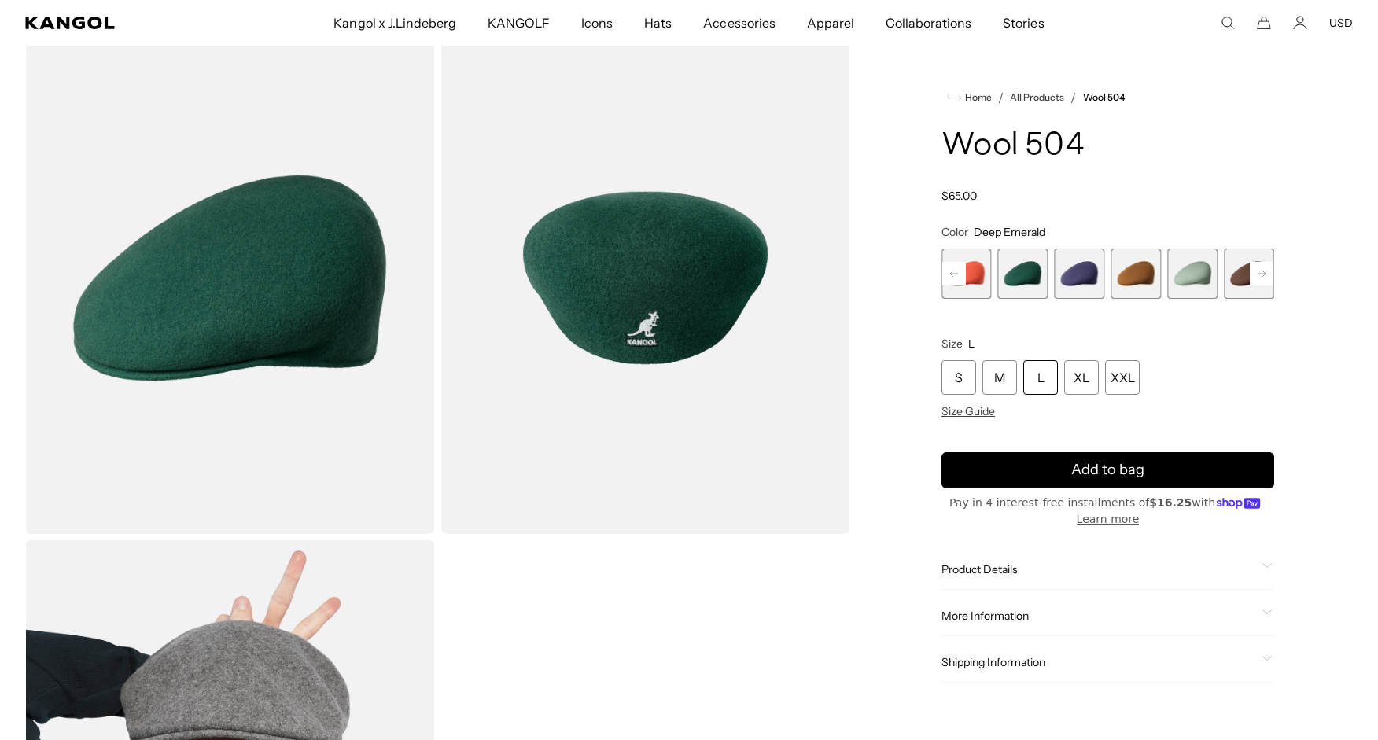
scroll to position [0, 324]
click at [951, 275] on icon at bounding box center [954, 274] width 8 height 6
click at [951, 275] on span "1 of 21" at bounding box center [966, 273] width 50 height 50
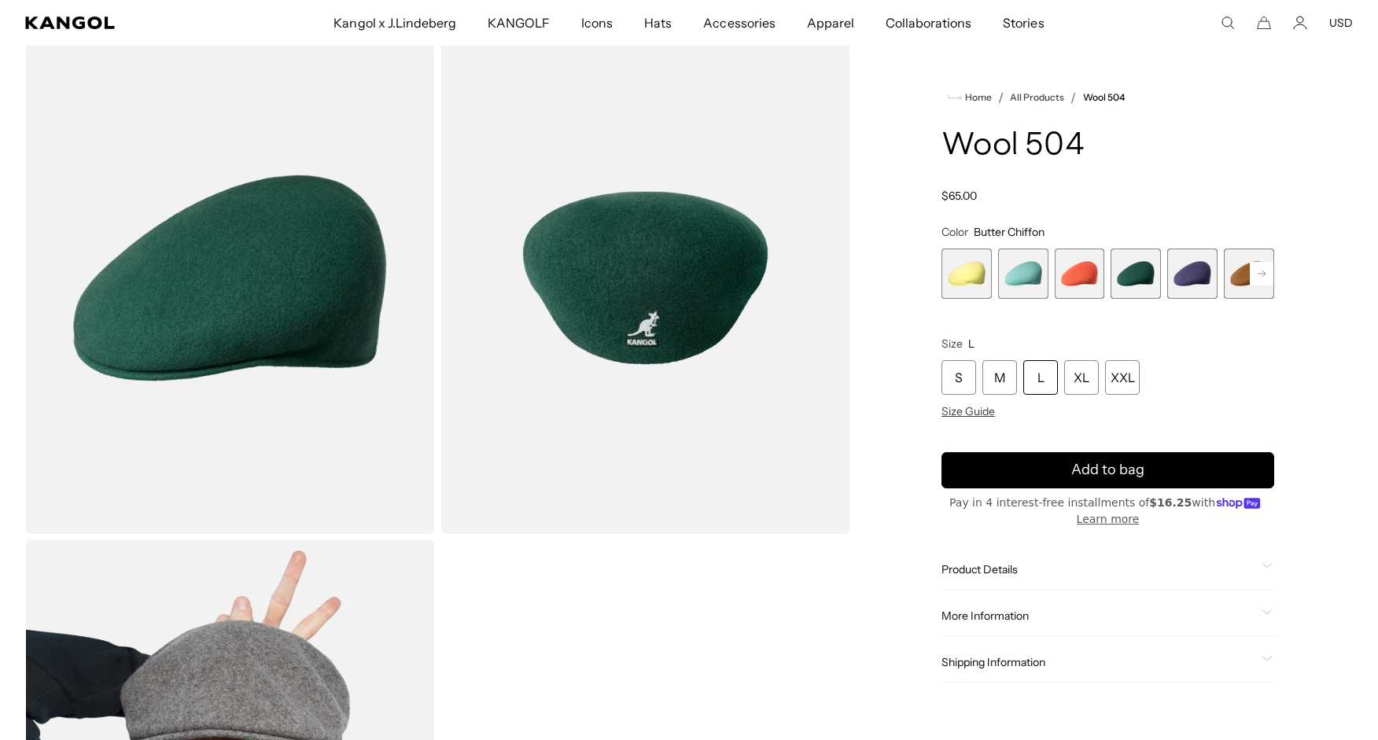
click at [951, 275] on span "1 of 21" at bounding box center [966, 273] width 50 height 50
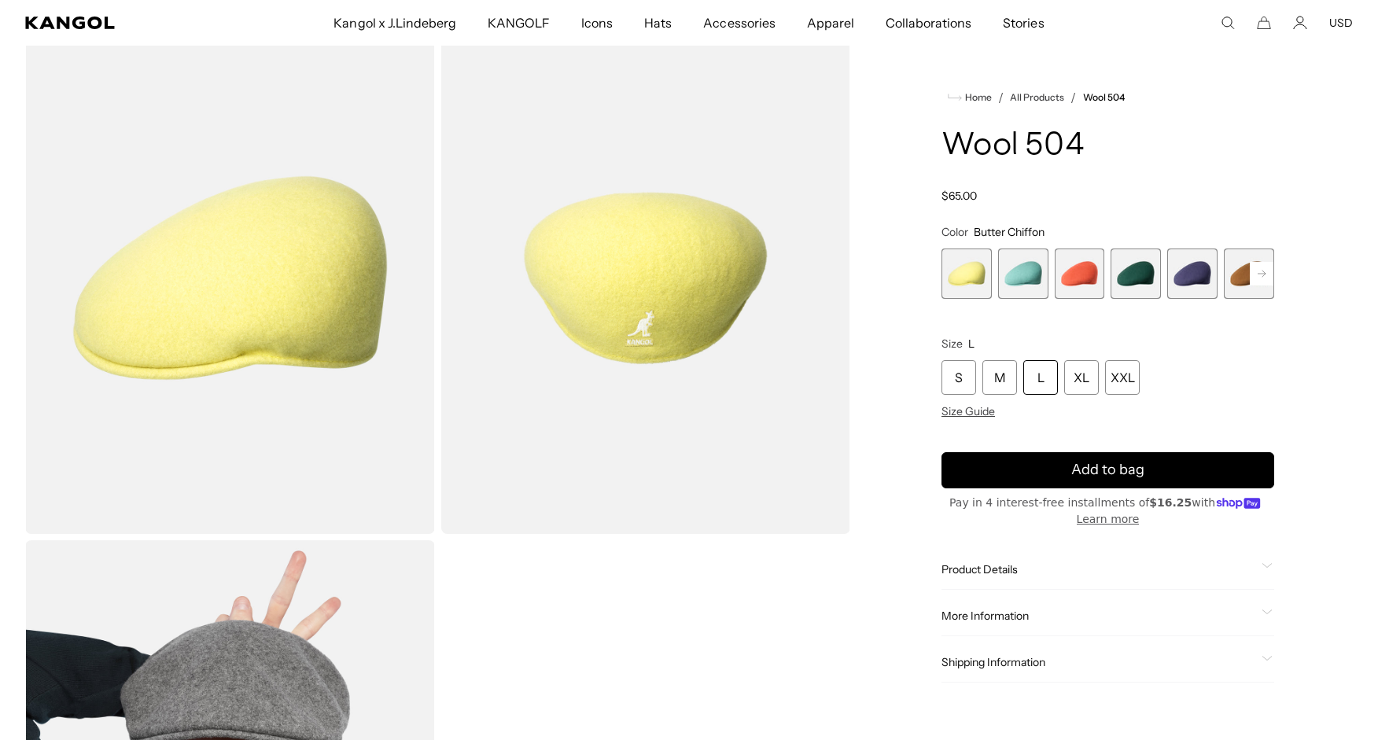
click at [1024, 281] on span "2 of 21" at bounding box center [1023, 273] width 50 height 50
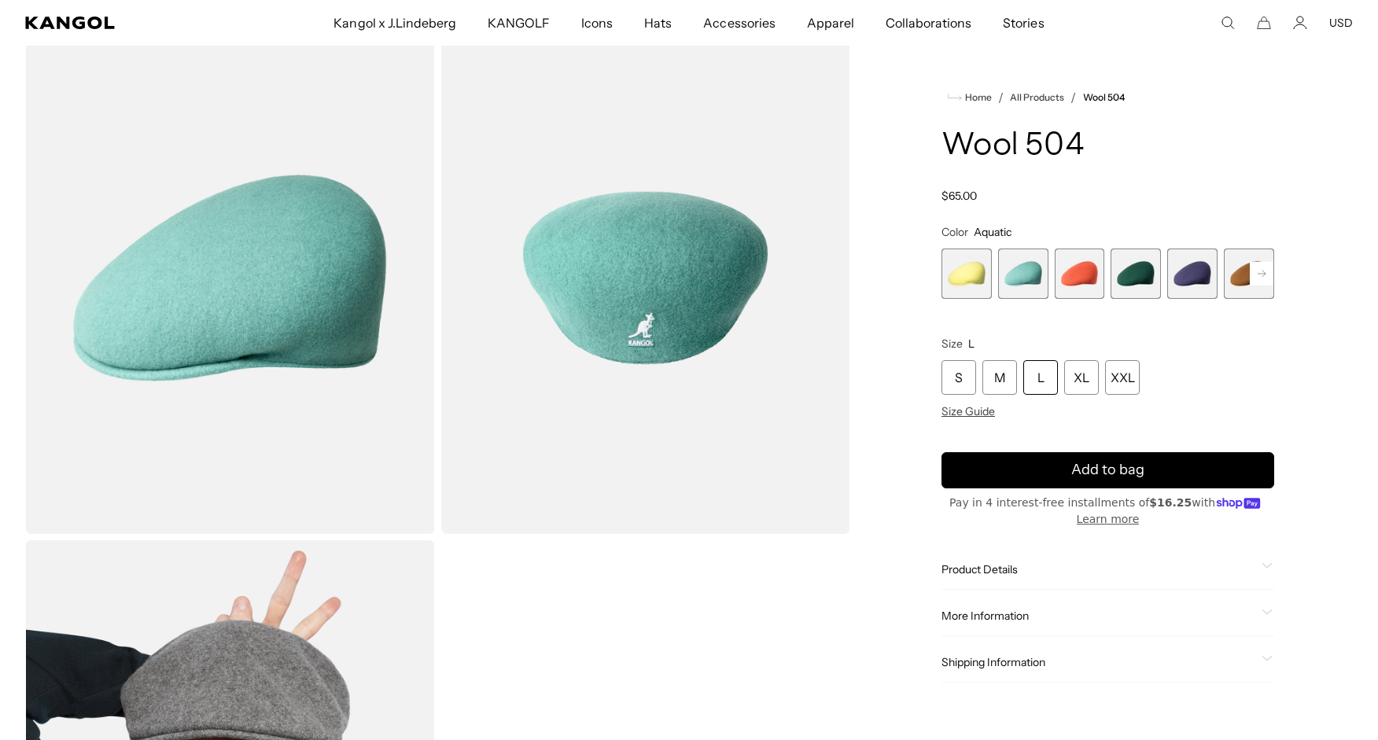
scroll to position [0, 324]
click at [1086, 278] on span "3 of 21" at bounding box center [1079, 273] width 50 height 50
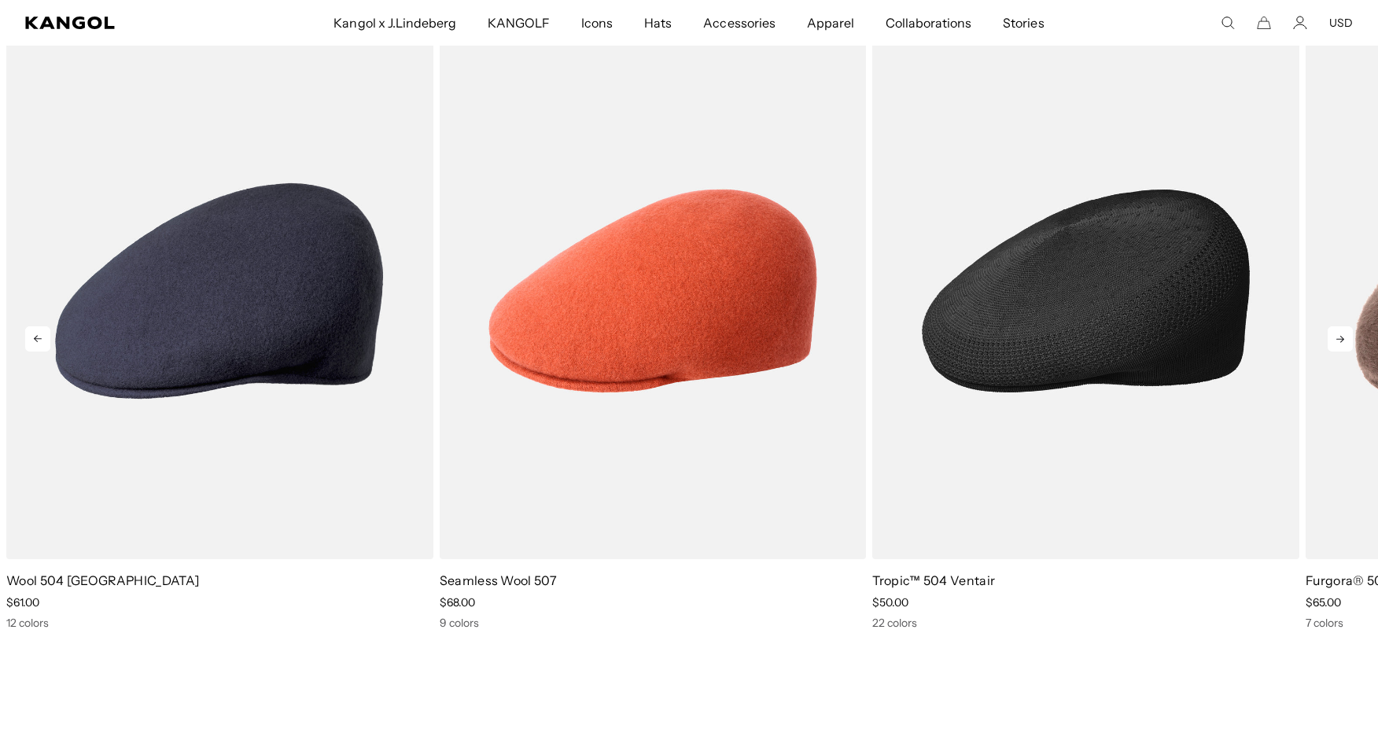
drag, startPoint x: 1192, startPoint y: 151, endPoint x: 1054, endPoint y: 149, distance: 137.6
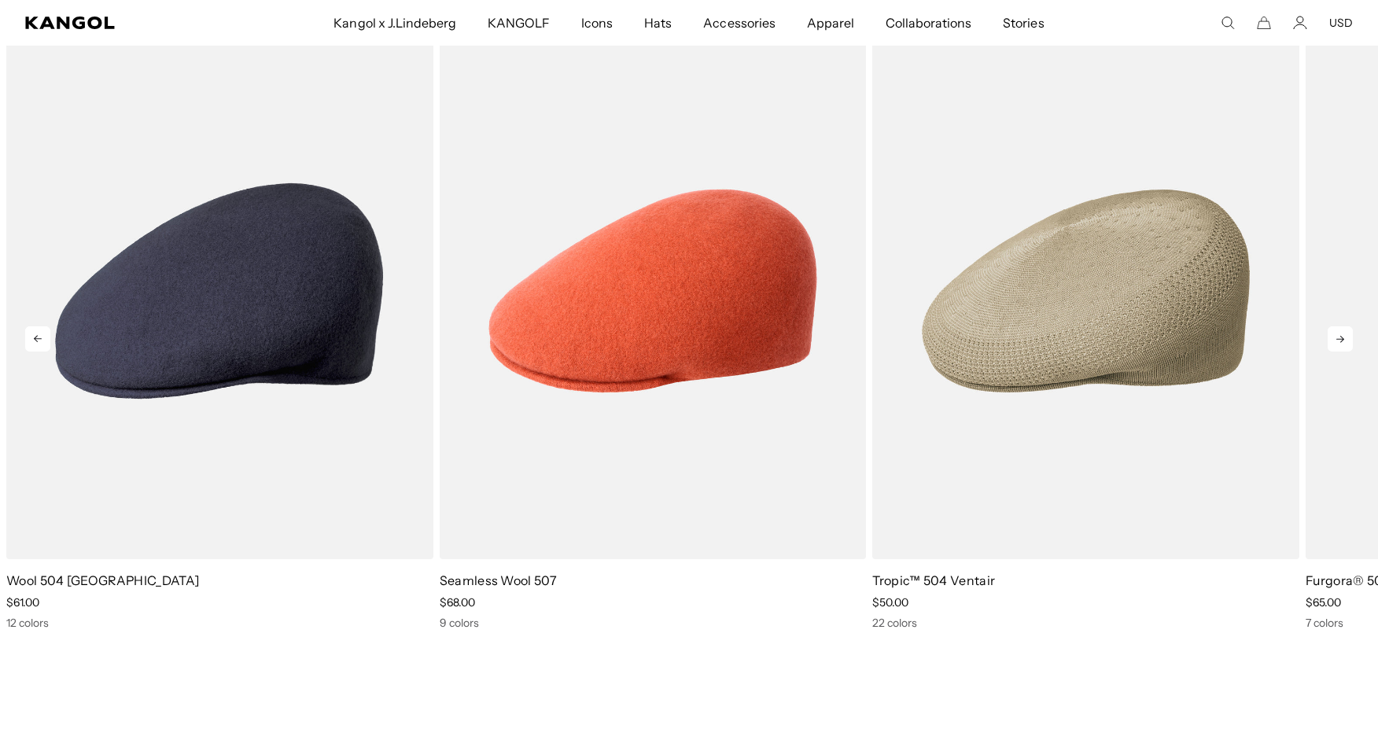
scroll to position [0, 324]
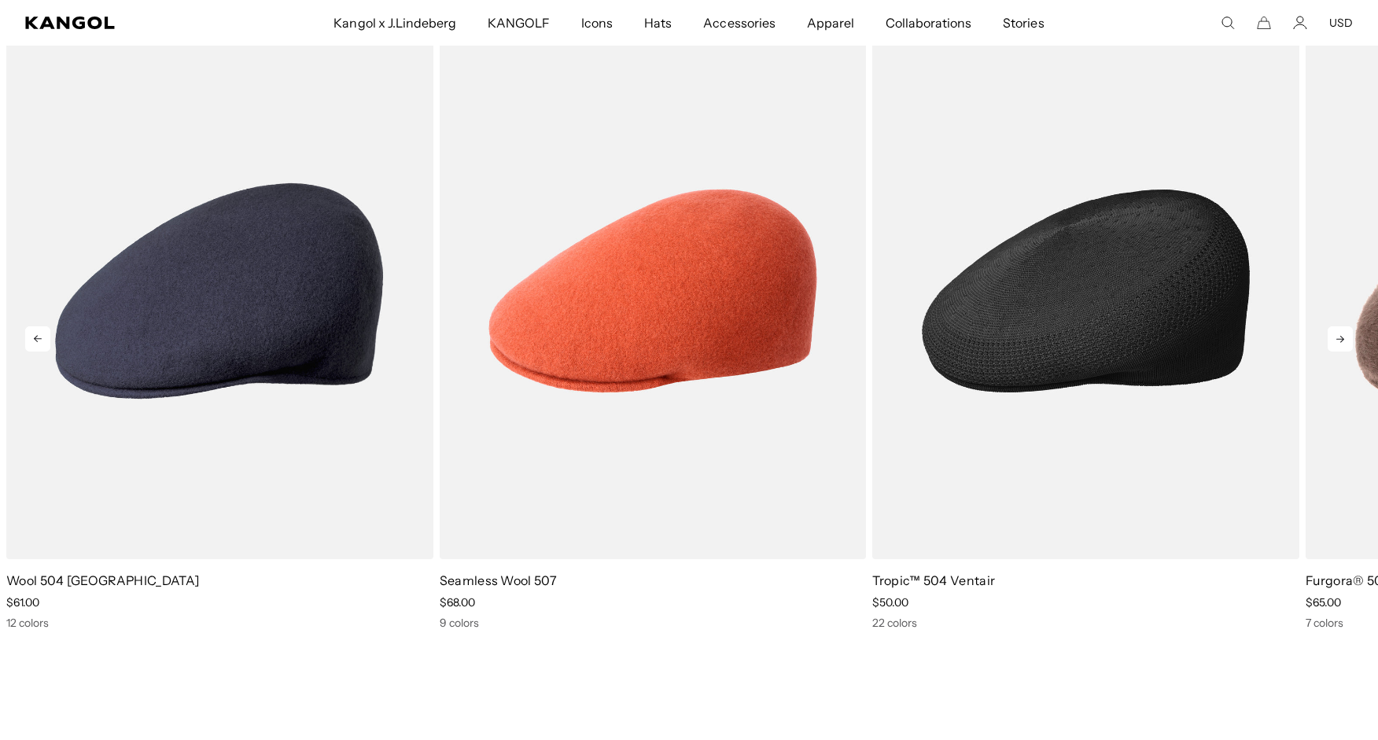
click at [1227, 114] on img "3 of 5" at bounding box center [1085, 291] width 427 height 536
